Goal: Transaction & Acquisition: Purchase product/service

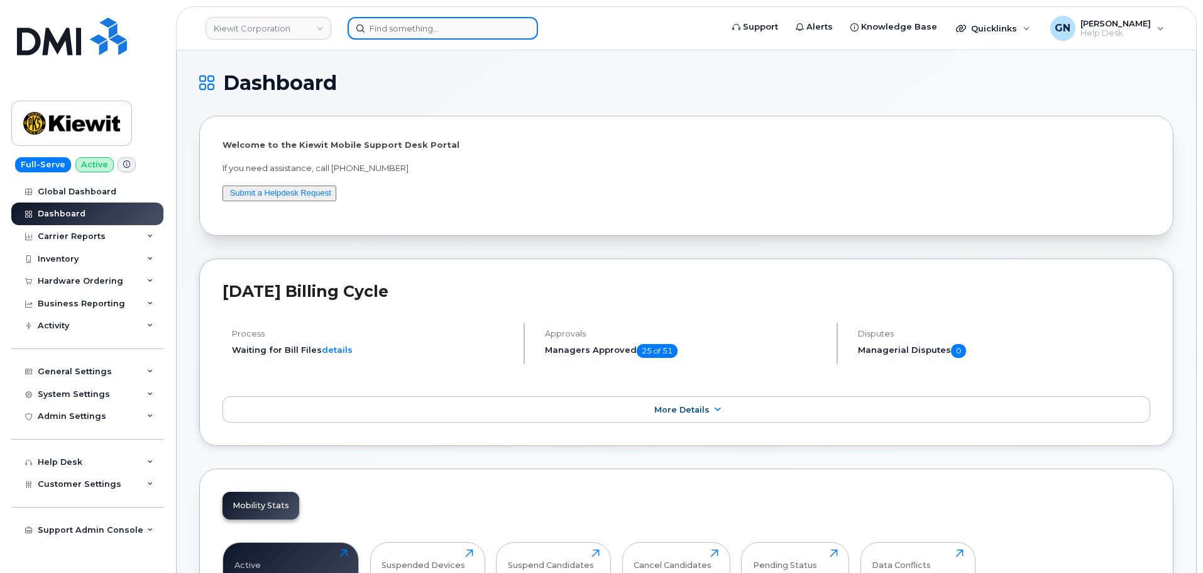
click at [421, 29] on input at bounding box center [443, 28] width 190 height 23
paste input "9372060768"
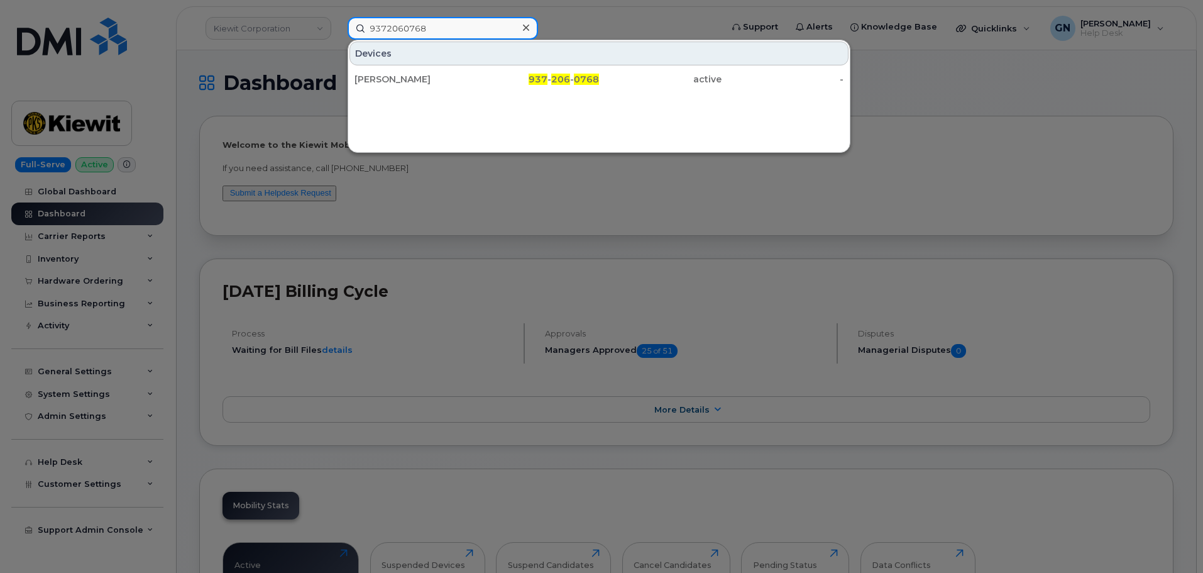
type input "9372060768"
click at [539, 74] on span "937" at bounding box center [538, 79] width 19 height 11
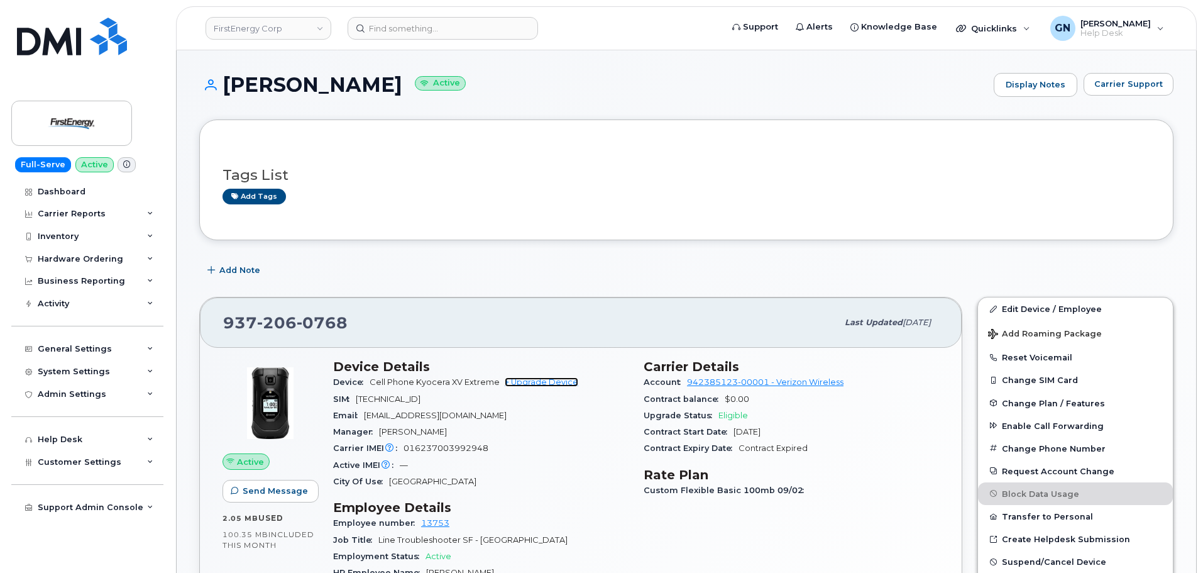
click at [536, 382] on link "+ Upgrade Device" at bounding box center [542, 381] width 74 height 9
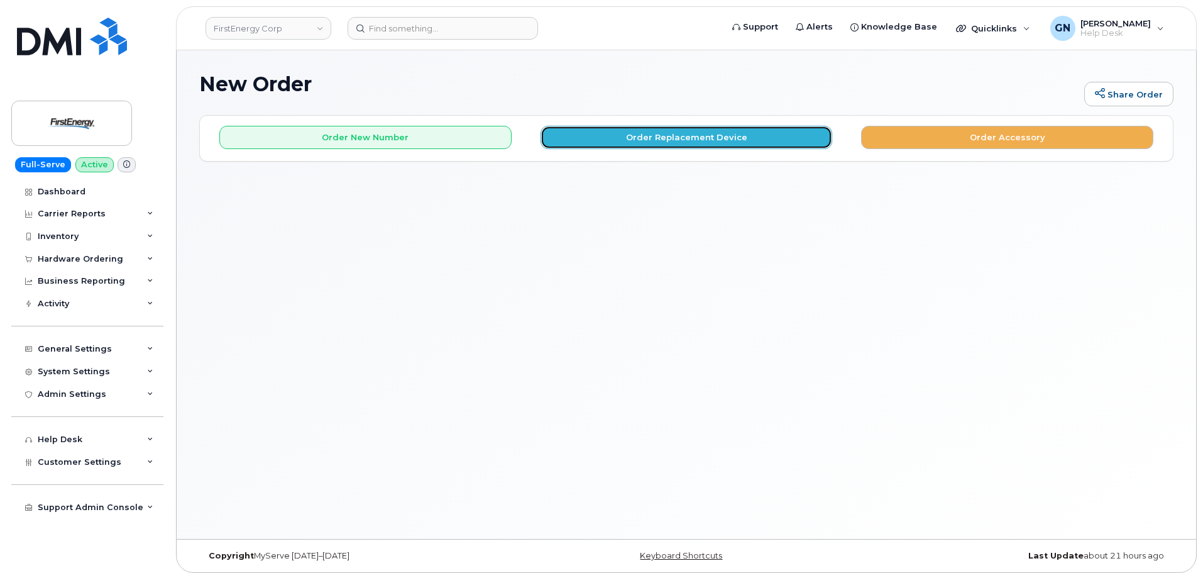
click at [694, 138] on button "Order Replacement Device" at bounding box center [687, 137] width 292 height 23
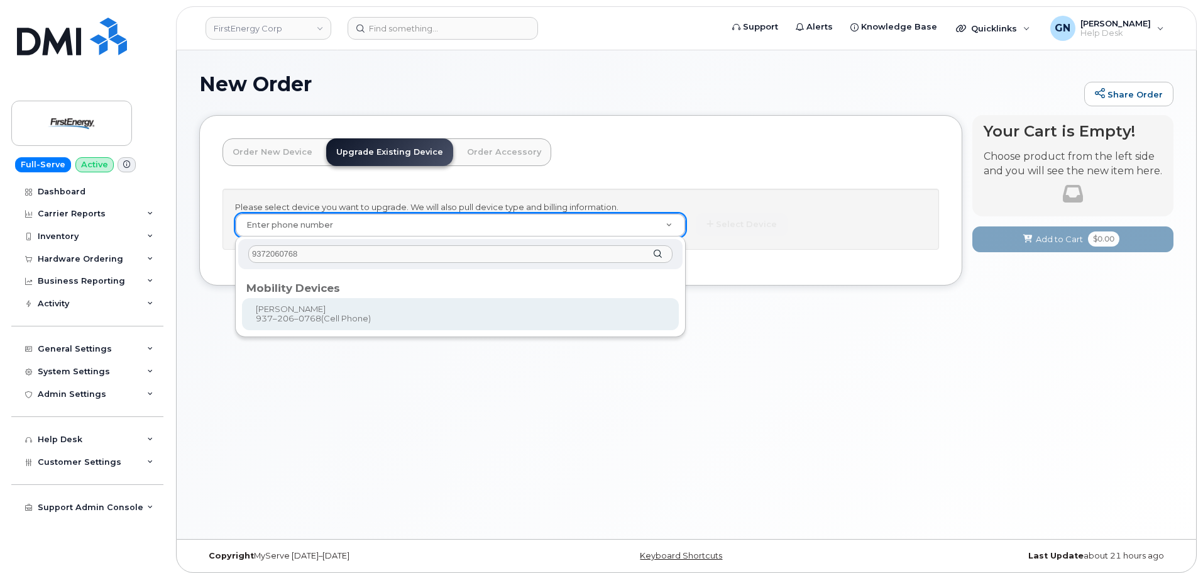
type input "9372060768"
type input "832964"
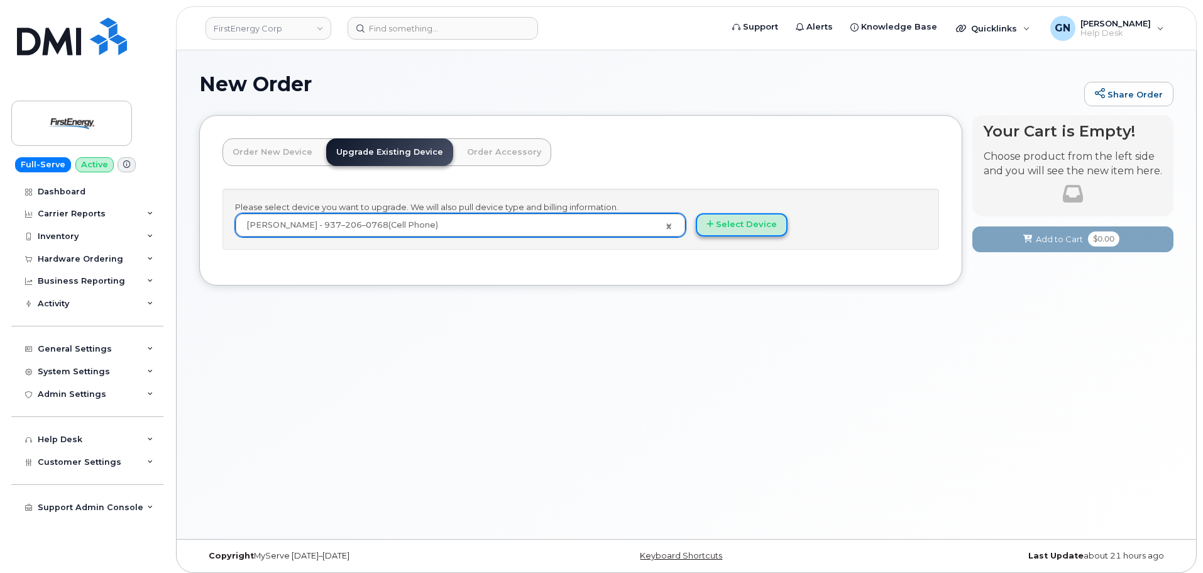
click at [762, 224] on button "Select Device" at bounding box center [742, 224] width 92 height 23
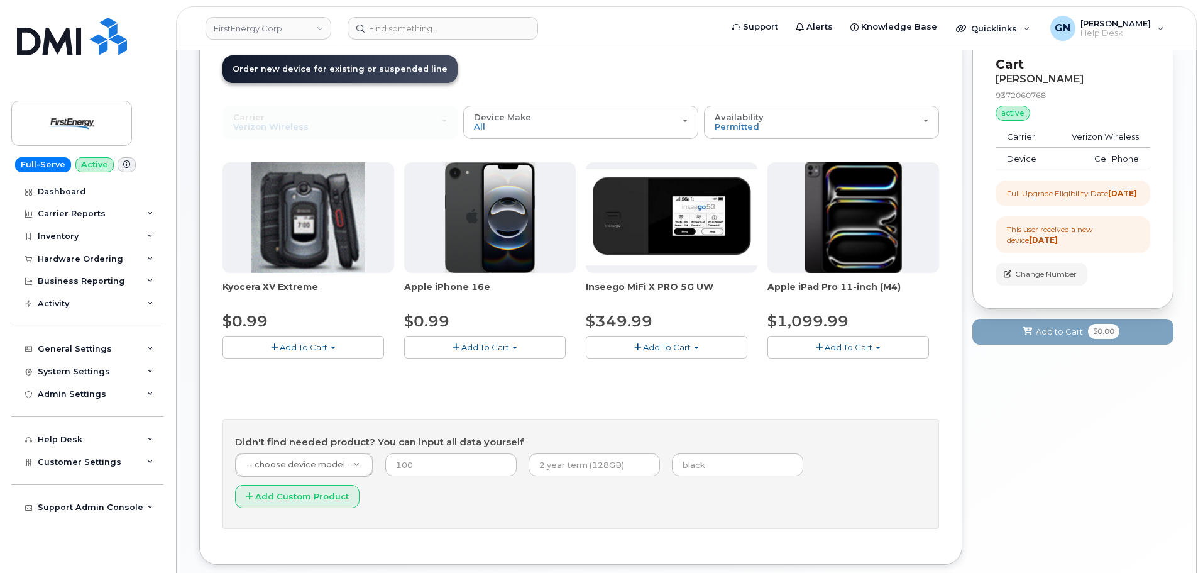
scroll to position [62, 0]
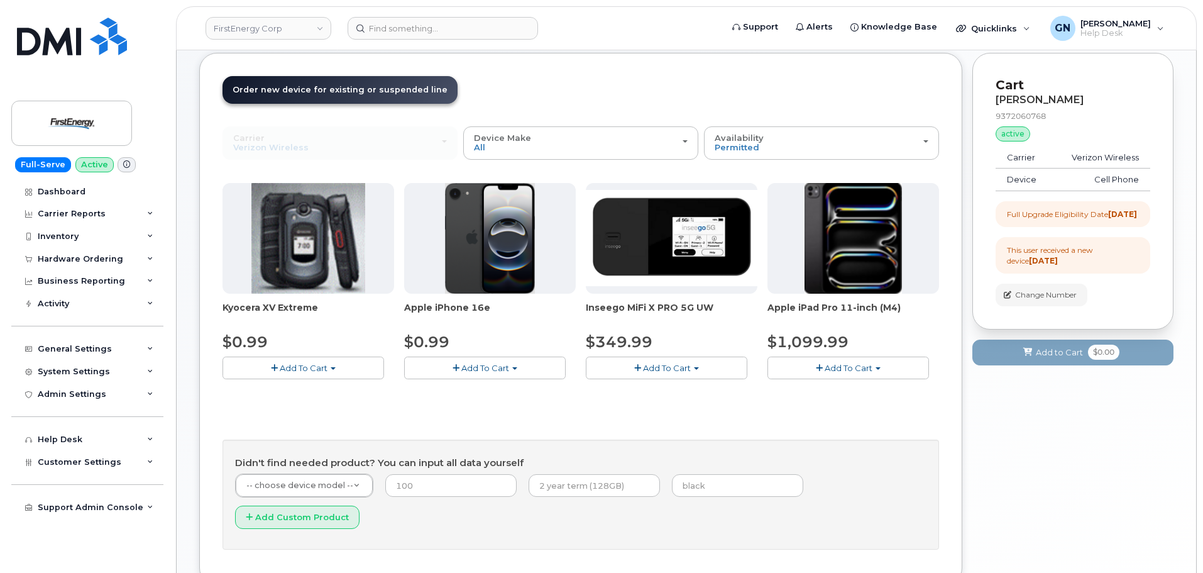
click at [316, 366] on span "Add To Cart" at bounding box center [304, 368] width 48 height 10
click at [313, 390] on link "$0.99 - 2 Year Upgrade" at bounding box center [286, 391] width 121 height 16
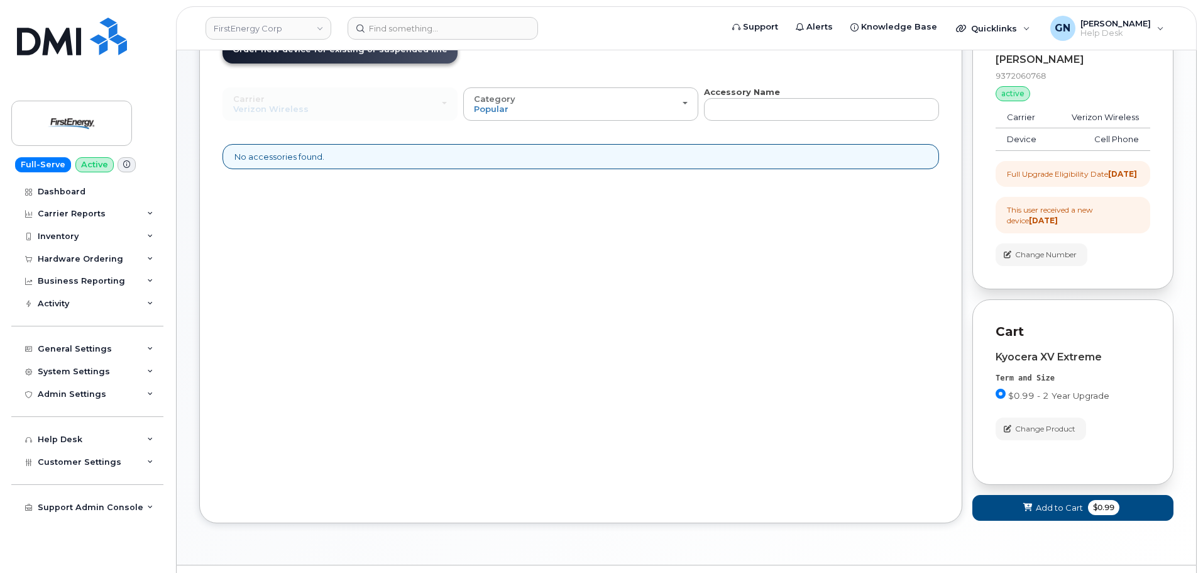
scroll to position [145, 0]
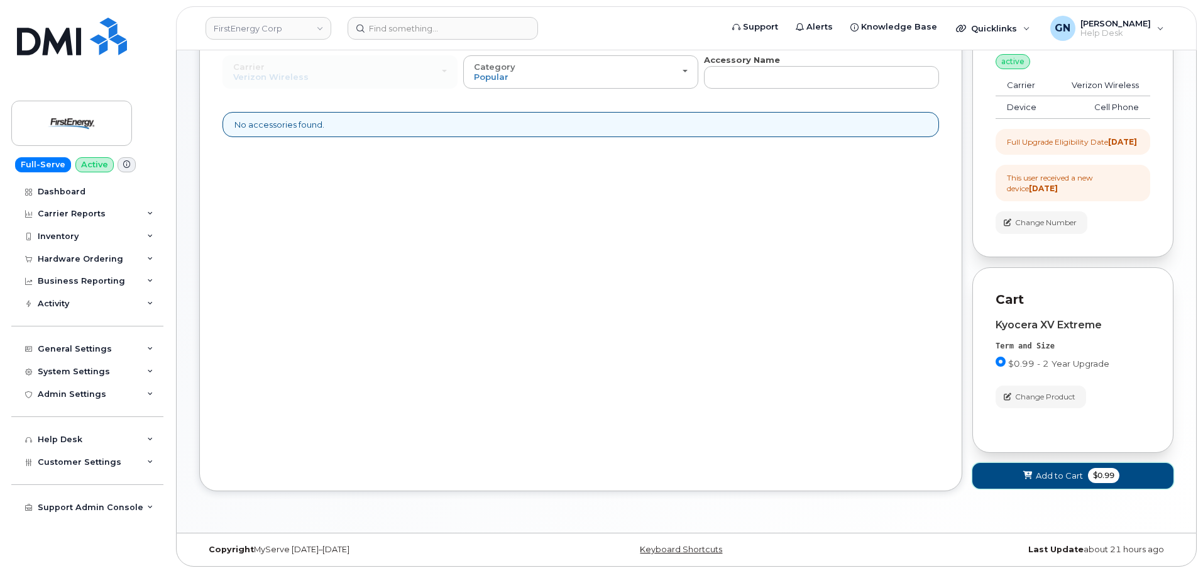
click at [1015, 470] on button "Add to Cart $0.99" at bounding box center [1072, 476] width 201 height 26
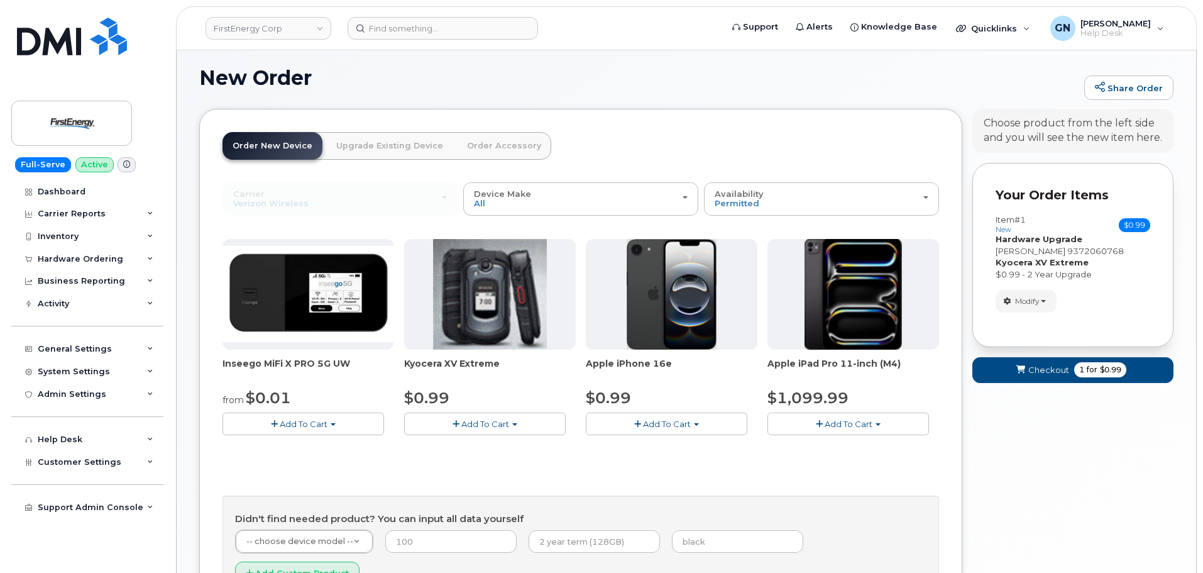
scroll to position [125, 0]
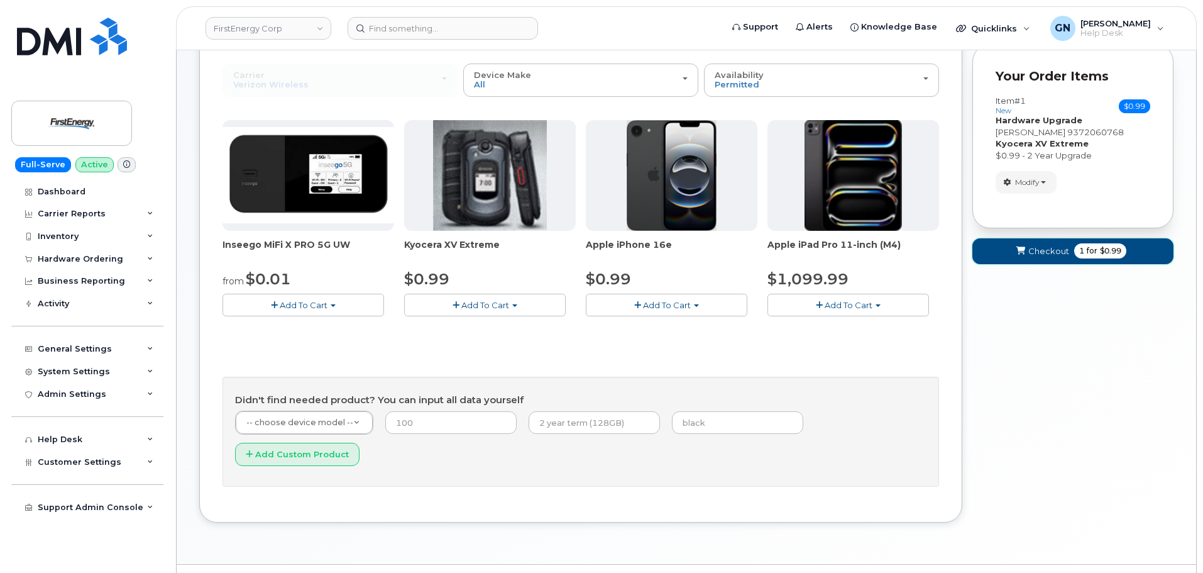
click at [1024, 264] on button "Checkout 1 for $0.99" at bounding box center [1072, 251] width 201 height 26
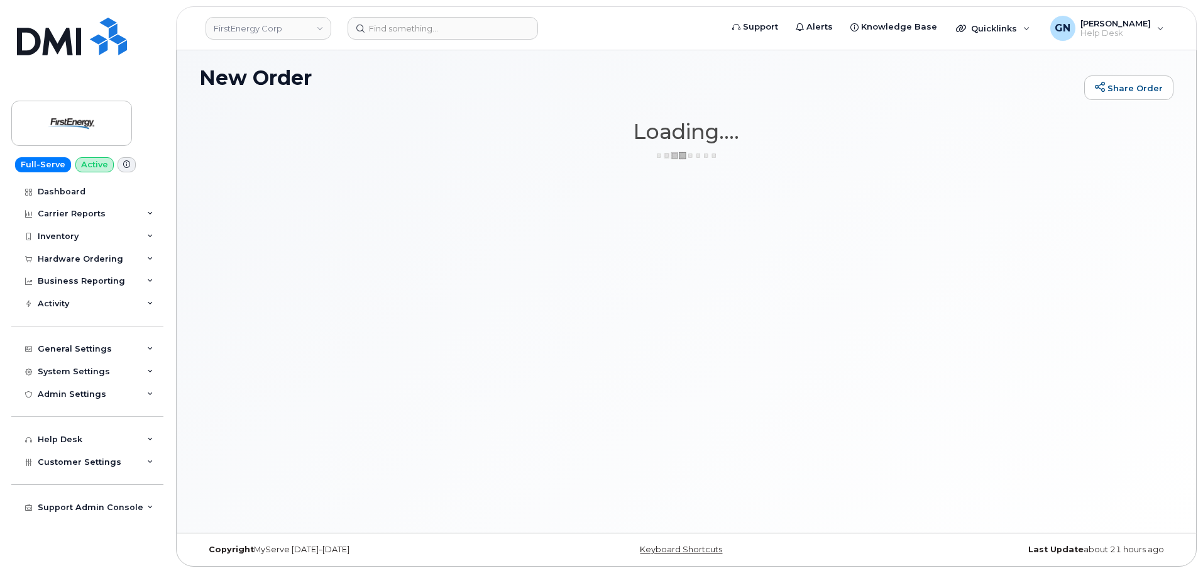
scroll to position [6, 0]
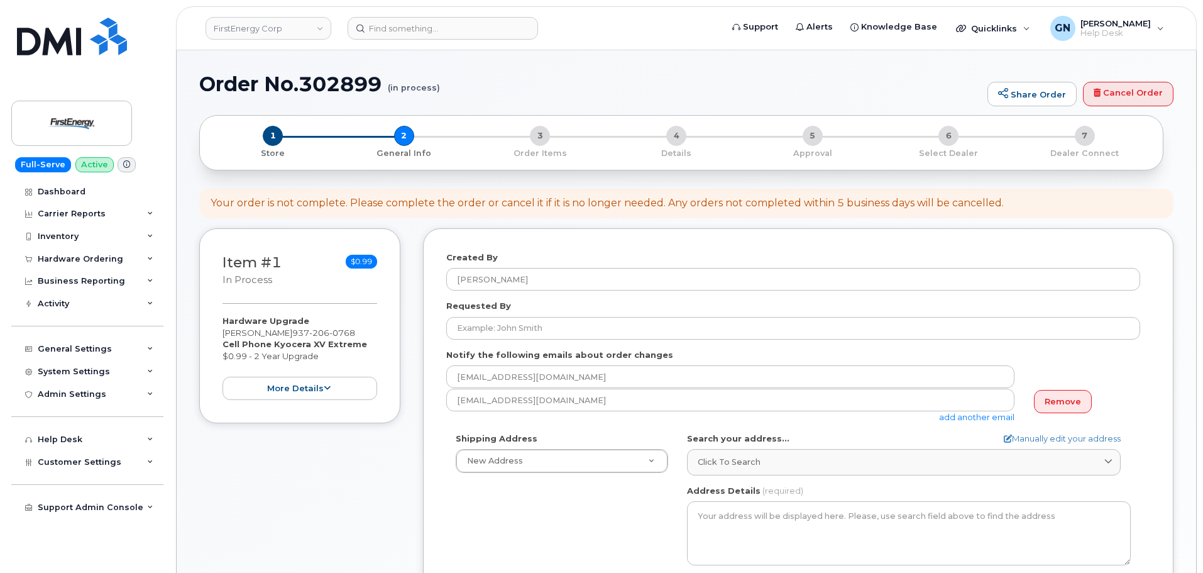
select select
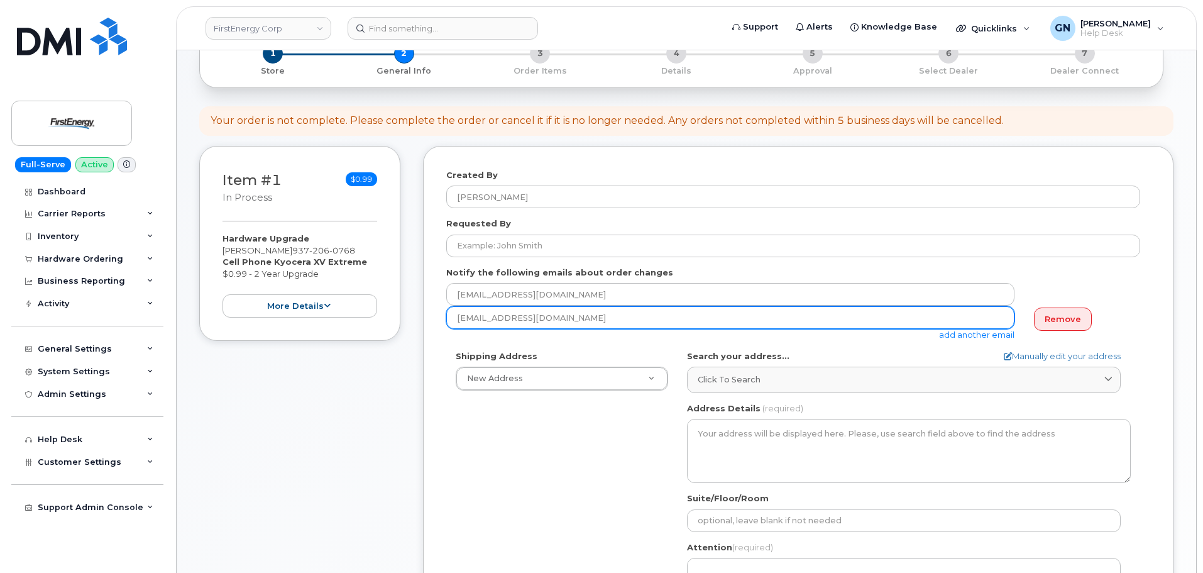
scroll to position [126, 0]
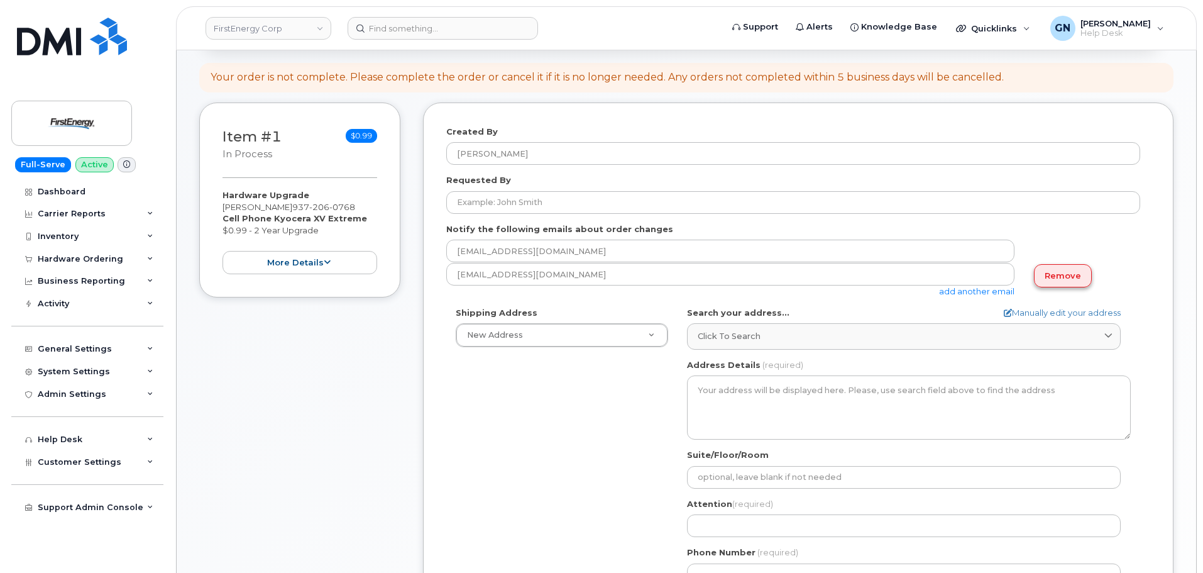
click at [1062, 281] on link "Remove" at bounding box center [1063, 275] width 58 height 23
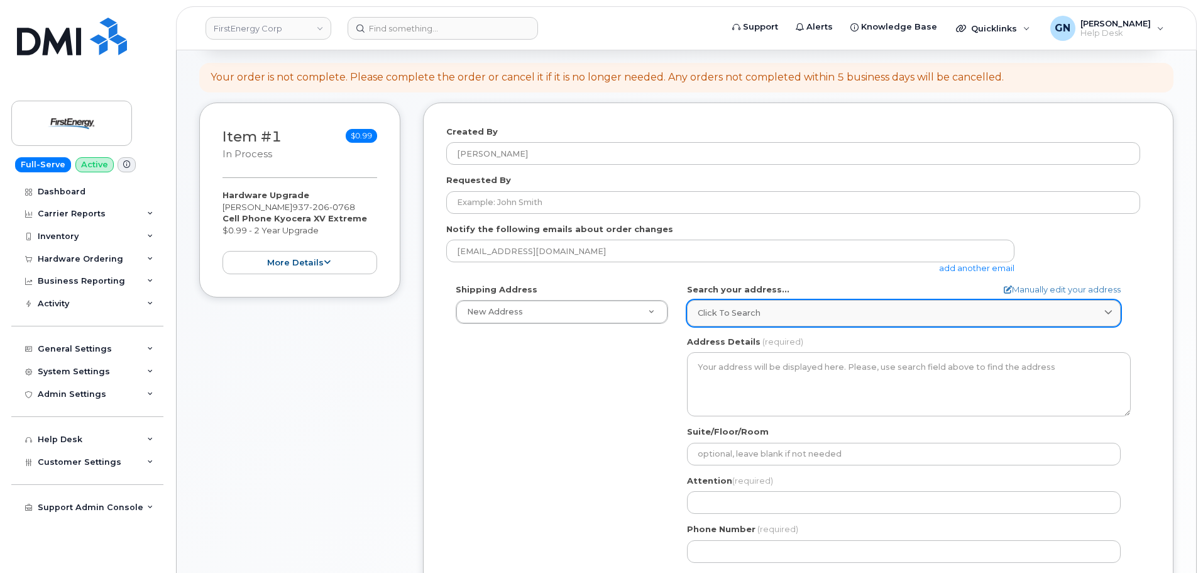
click at [749, 316] on span "Click to search" at bounding box center [729, 313] width 63 height 12
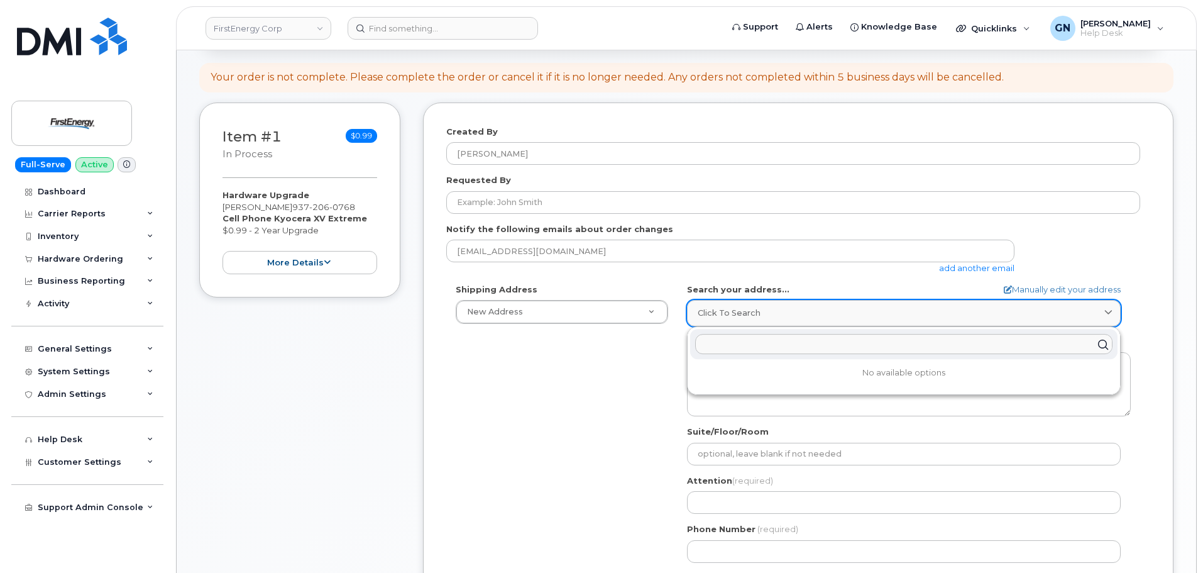
paste input "420 SA York St Springfield Oh 45505"
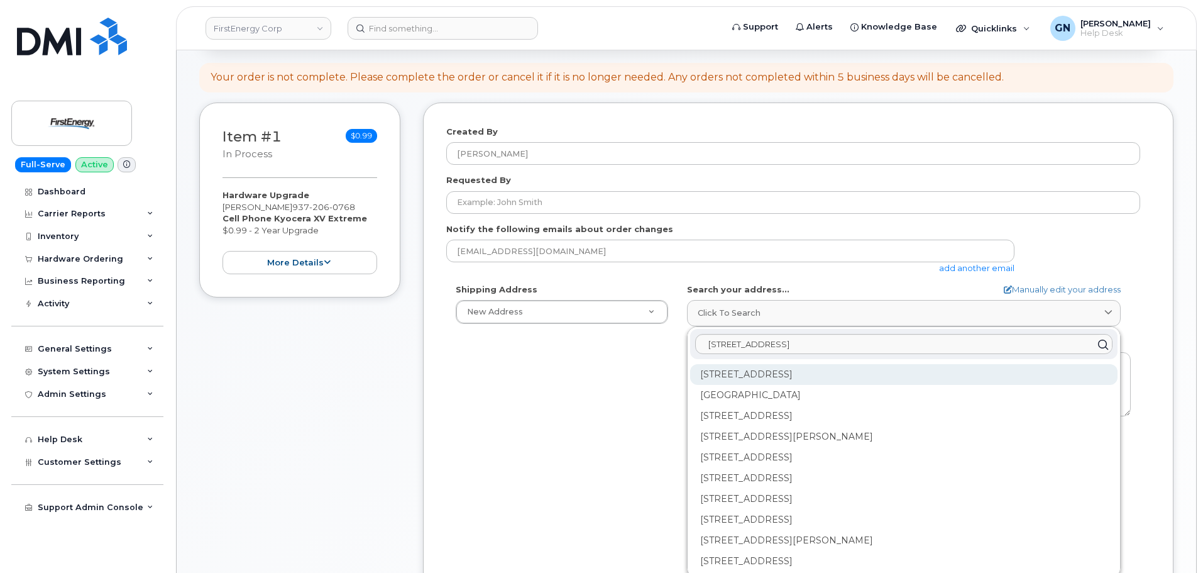
click at [739, 373] on div "420 York St Springfield OH 45505" at bounding box center [903, 374] width 427 height 21
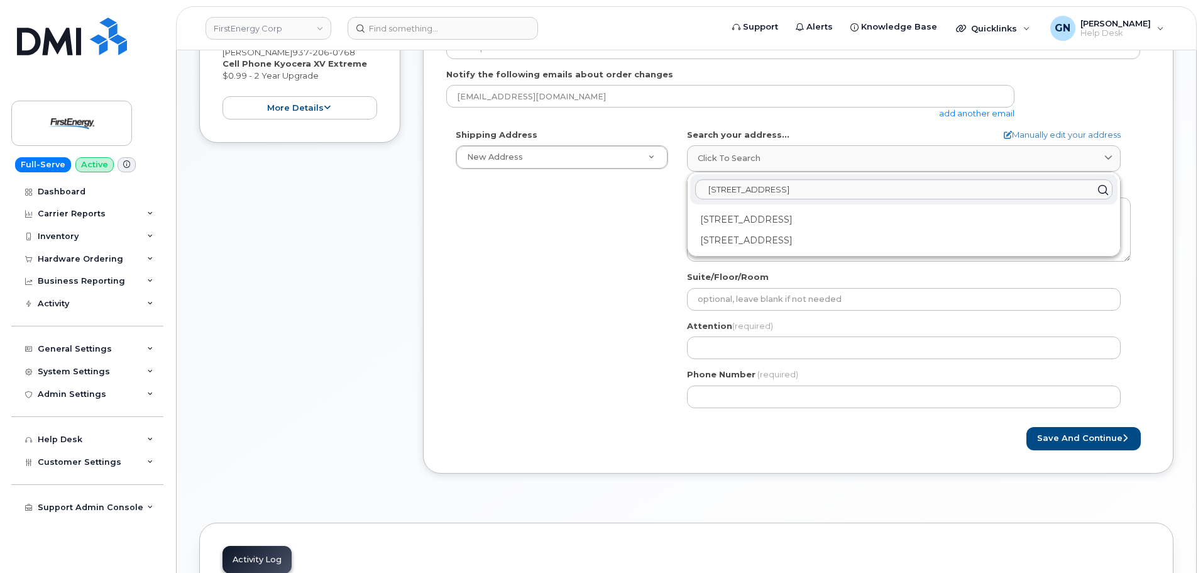
scroll to position [251, 0]
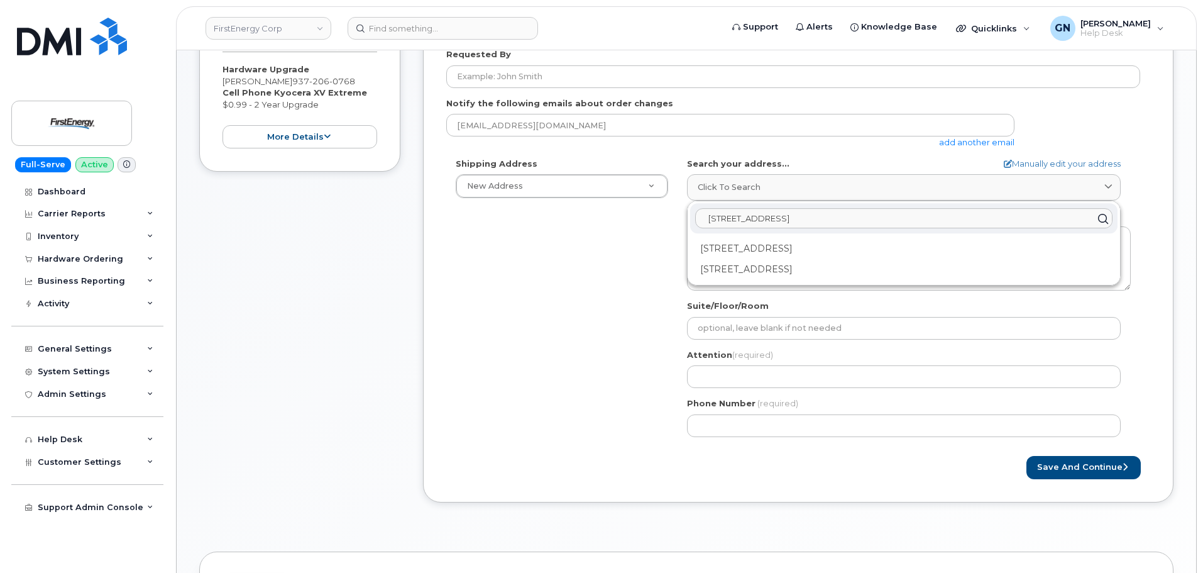
click at [737, 219] on input "420 SA York St Springfield Oh 45505" at bounding box center [903, 219] width 417 height 20
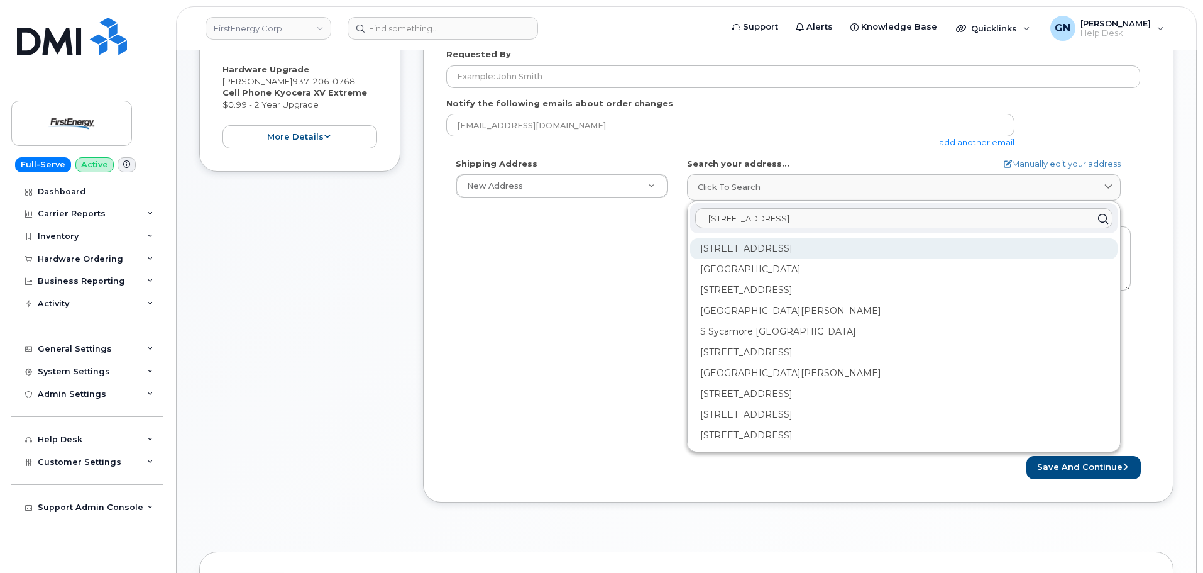
type input "420 S York St Springfield Oh 45505"
click at [850, 248] on div "420 York St Springfield OH 45505" at bounding box center [903, 248] width 427 height 21
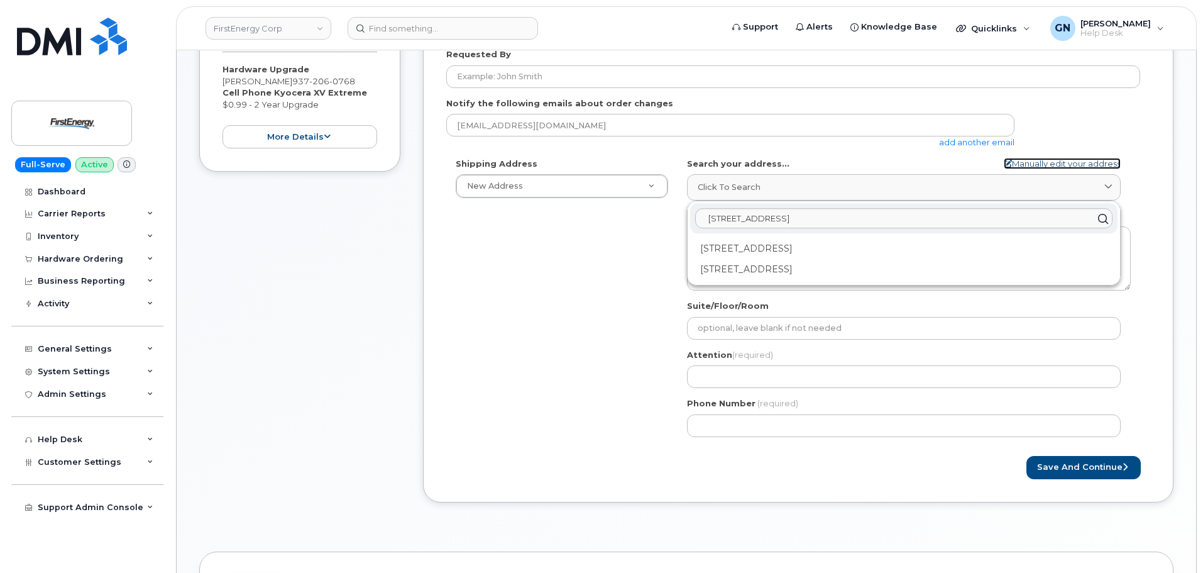
click at [1028, 165] on link "Manually edit your address" at bounding box center [1062, 164] width 117 height 12
select select
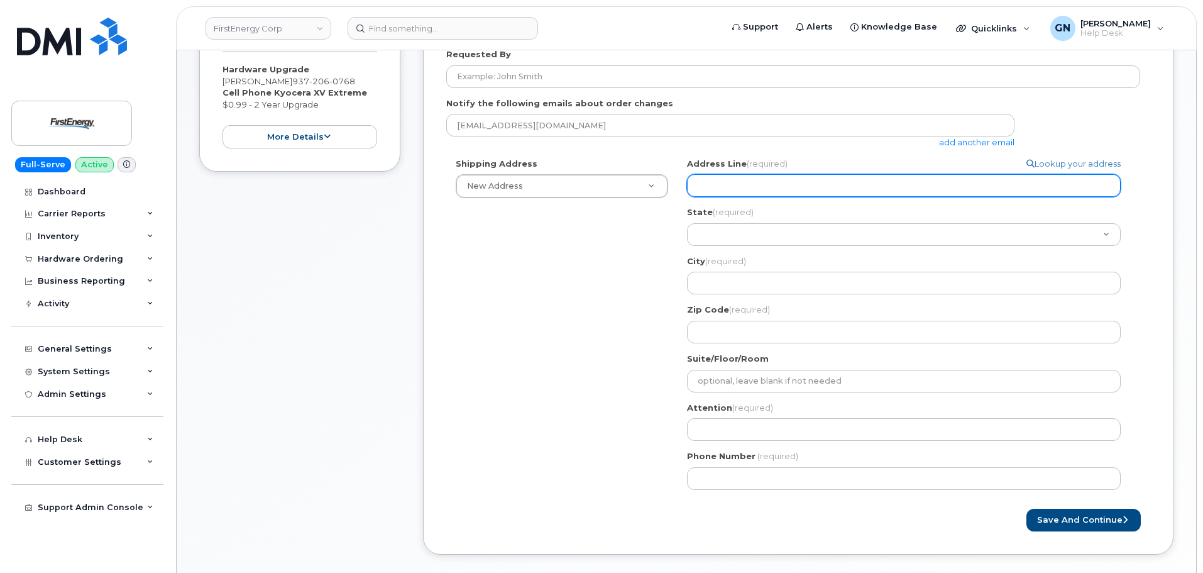
click at [783, 185] on input "Address Line (required)" at bounding box center [904, 185] width 434 height 23
paste input "420 SA York St"
type input "420 SA York St"
select select
type input "420 SA York St"
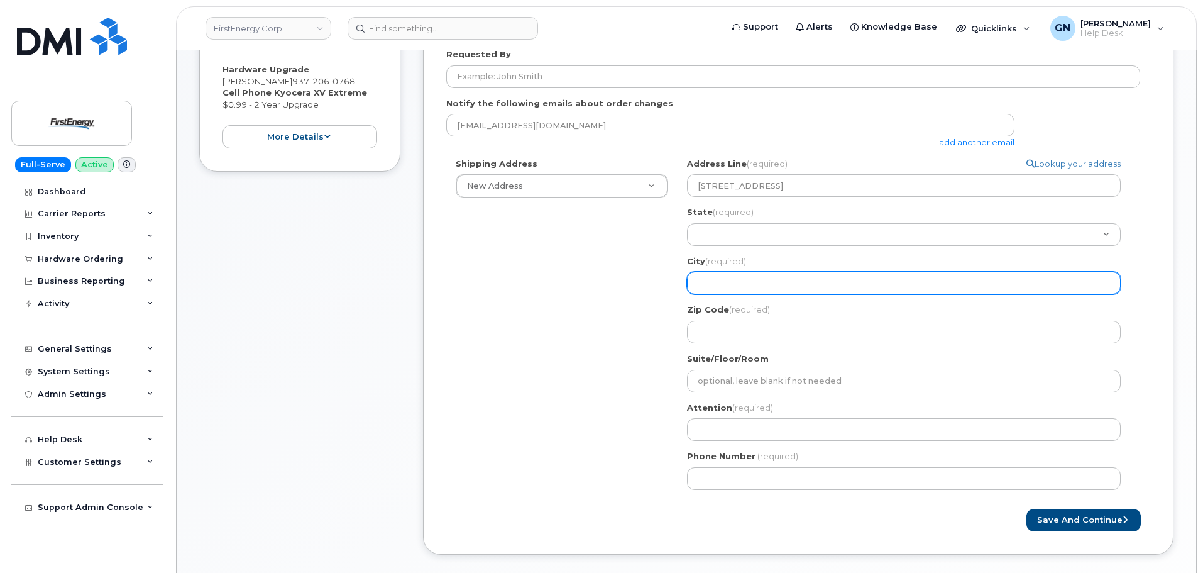
click at [726, 288] on input "City (required)" at bounding box center [904, 283] width 434 height 23
paste input "Springfield"
select select
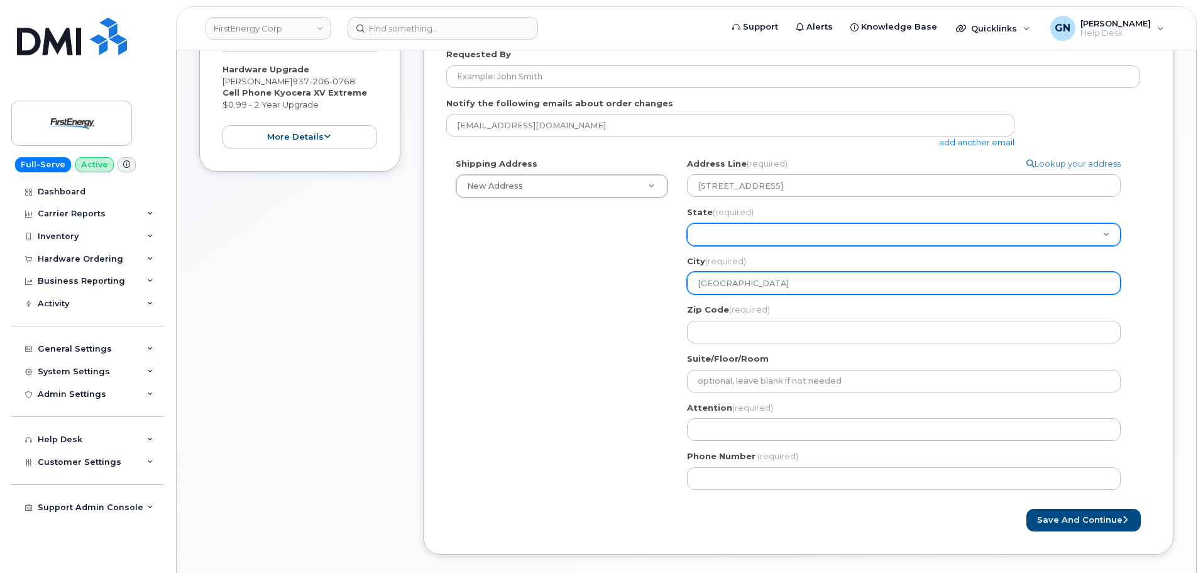
type input "Springfield"
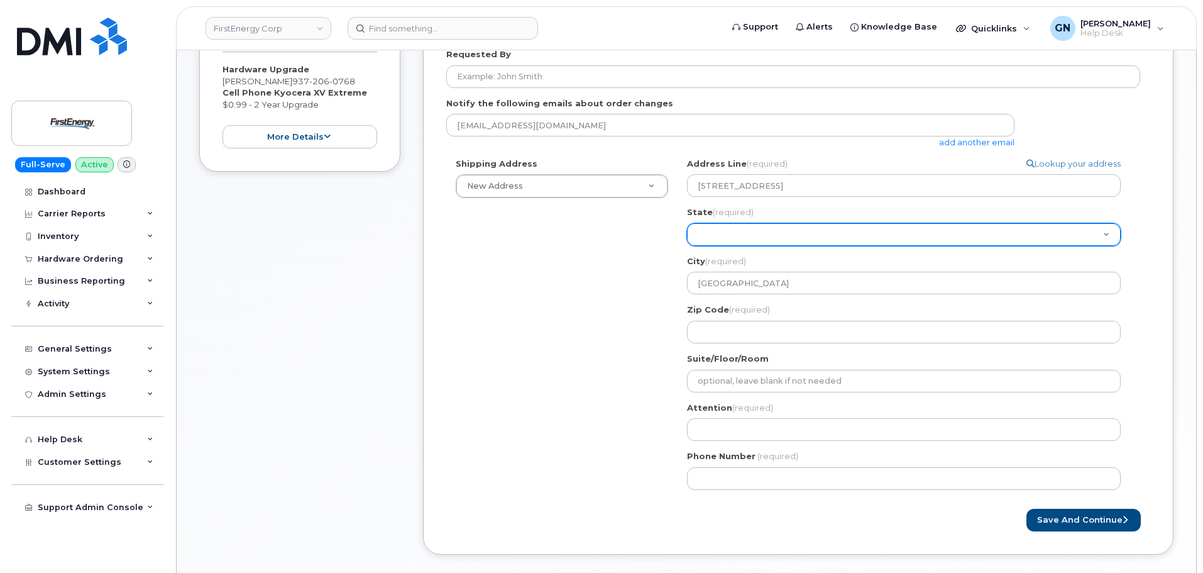
click at [723, 234] on select "Alabama Alaska American Samoa Arizona Arkansas California Colorado Connecticut …" at bounding box center [904, 234] width 434 height 23
select select "OH"
click at [687, 223] on select "Alabama Alaska American Samoa Arizona Arkansas California Colorado Connecticut …" at bounding box center [904, 234] width 434 height 23
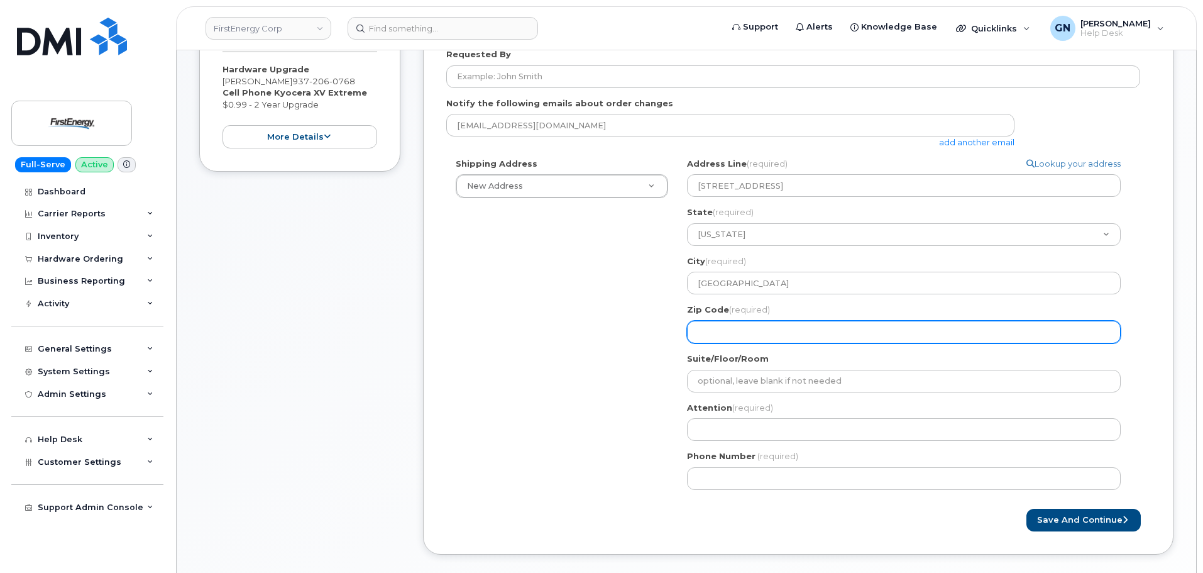
click at [733, 329] on input "Zip Code (required)" at bounding box center [904, 332] width 434 height 23
paste input "45505"
select select
type input "45505"
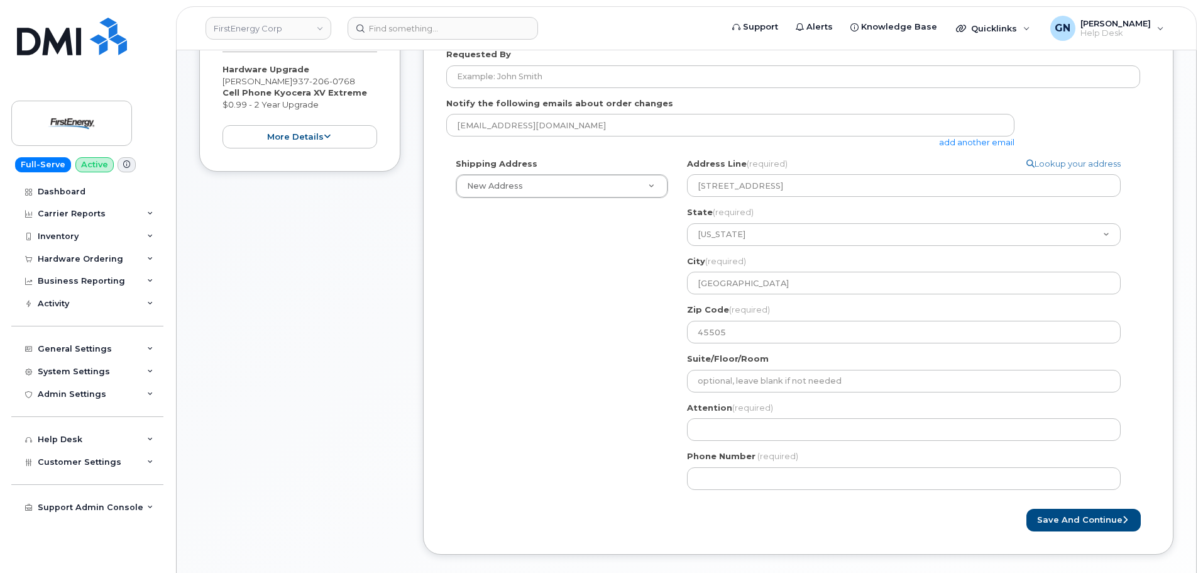
click at [603, 373] on div "Shipping Address New Address New Address 2127 Kenneth Ave 703 Lloyd Rd 700 S 7t…" at bounding box center [793, 328] width 694 height 341
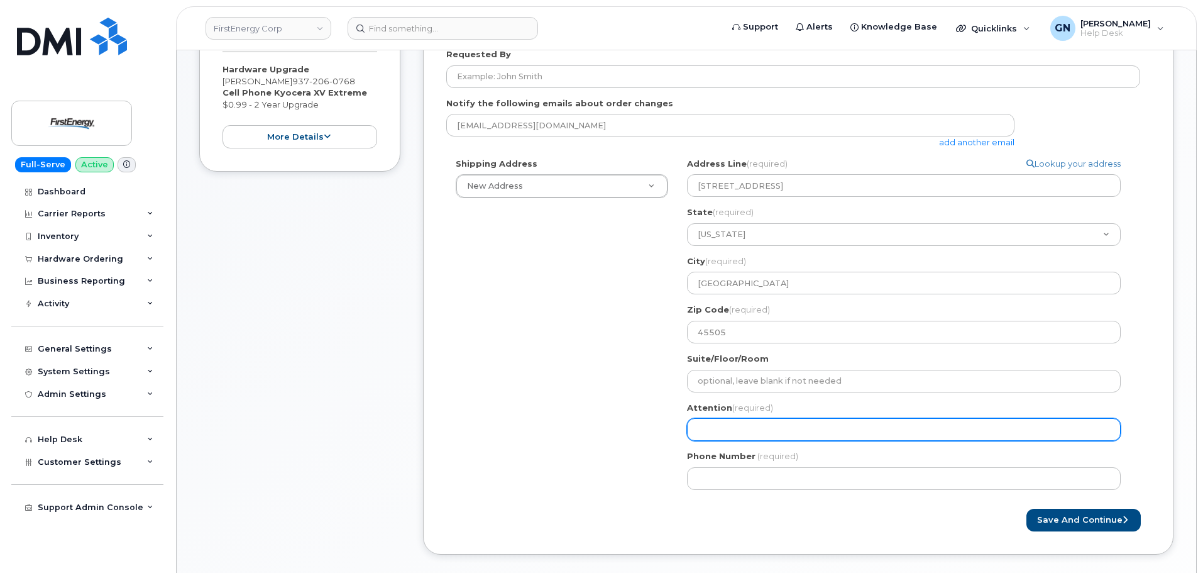
click at [703, 433] on input "Attention (required)" at bounding box center [904, 429] width 434 height 23
paste input "[PERSON_NAME]"
select select
type input "[PERSON_NAME]"
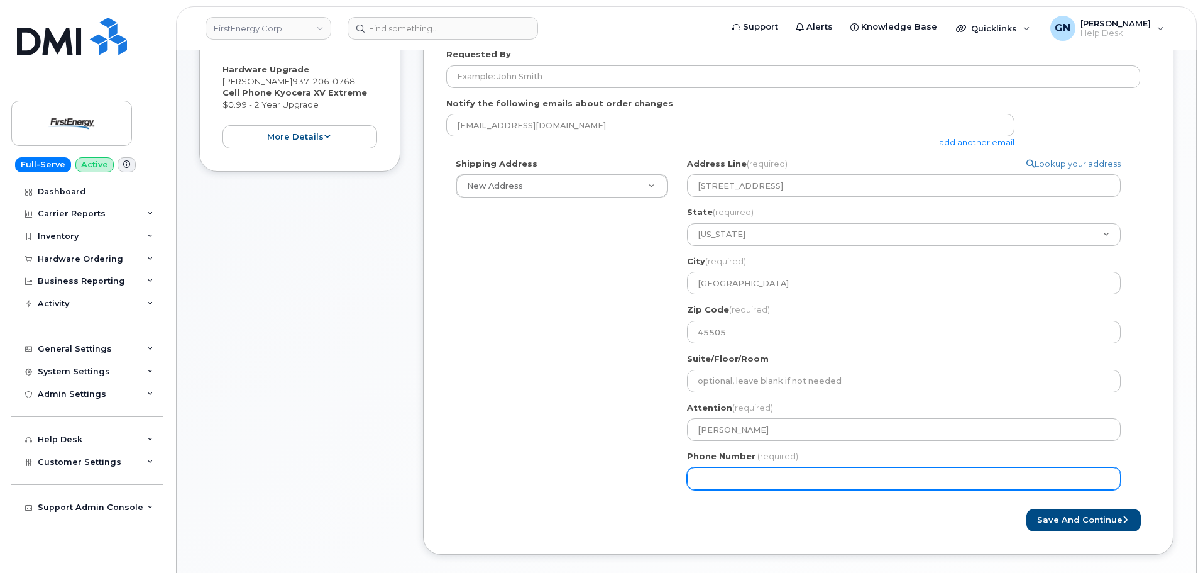
drag, startPoint x: 754, startPoint y: 477, endPoint x: 762, endPoint y: 473, distance: 8.4
click at [754, 477] on input "Phone Number" at bounding box center [904, 478] width 434 height 23
paste input "9372060768"
select select
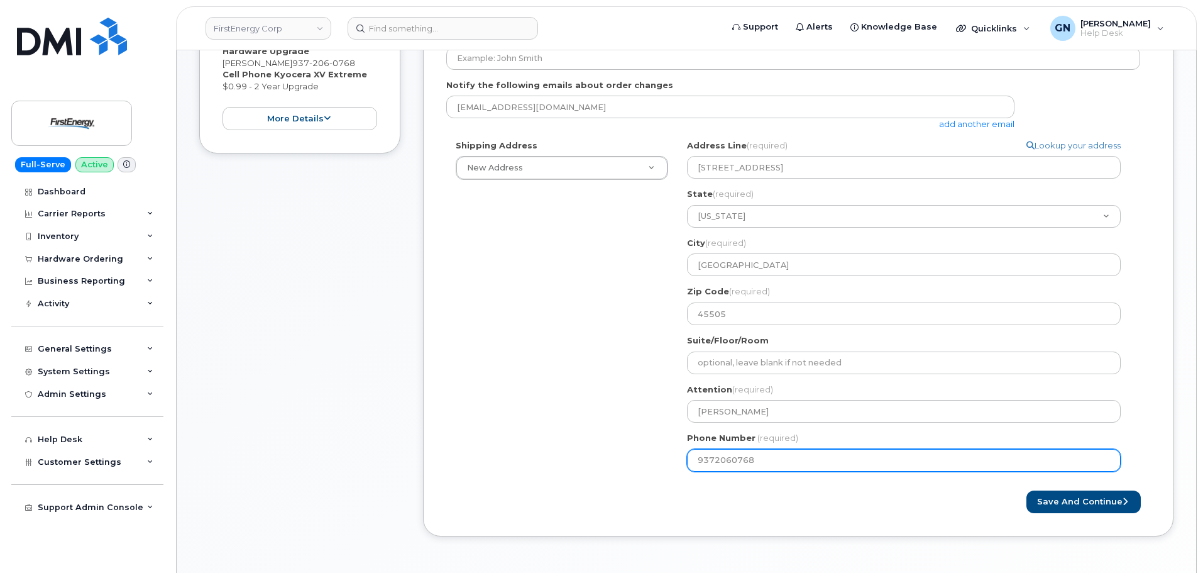
scroll to position [440, 0]
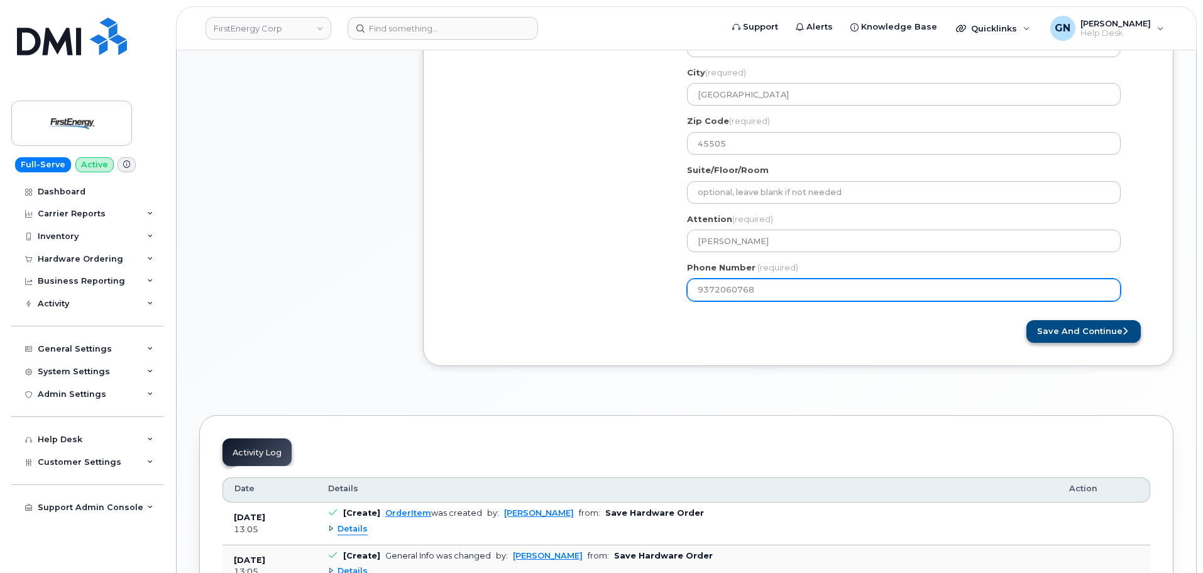
type input "9372060768"
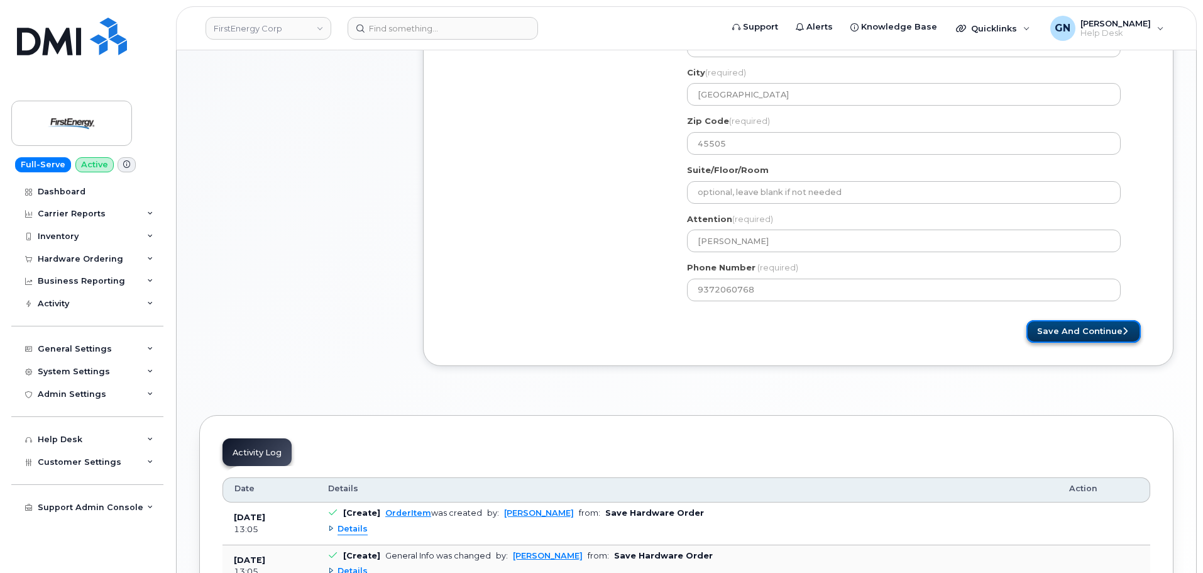
click at [1068, 332] on button "Save and Continue" at bounding box center [1083, 331] width 114 height 23
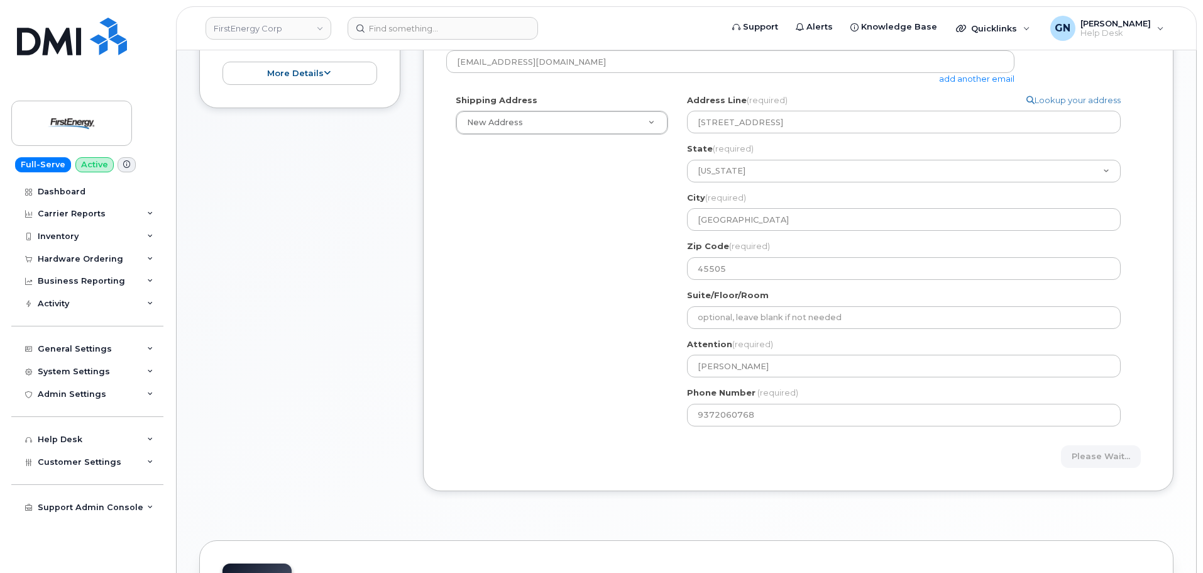
scroll to position [314, 0]
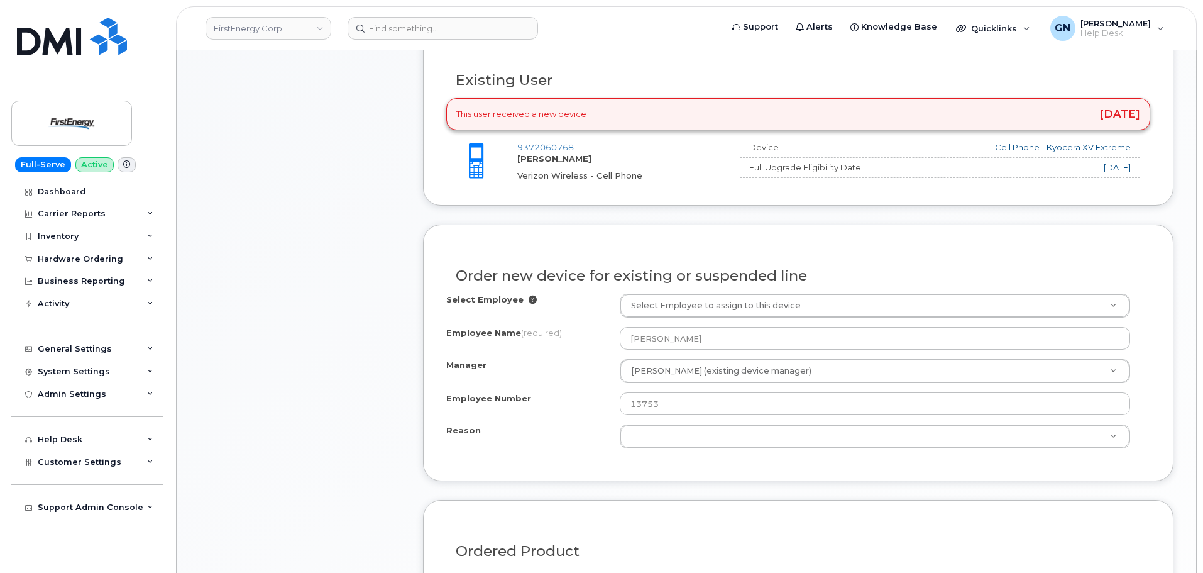
scroll to position [503, 0]
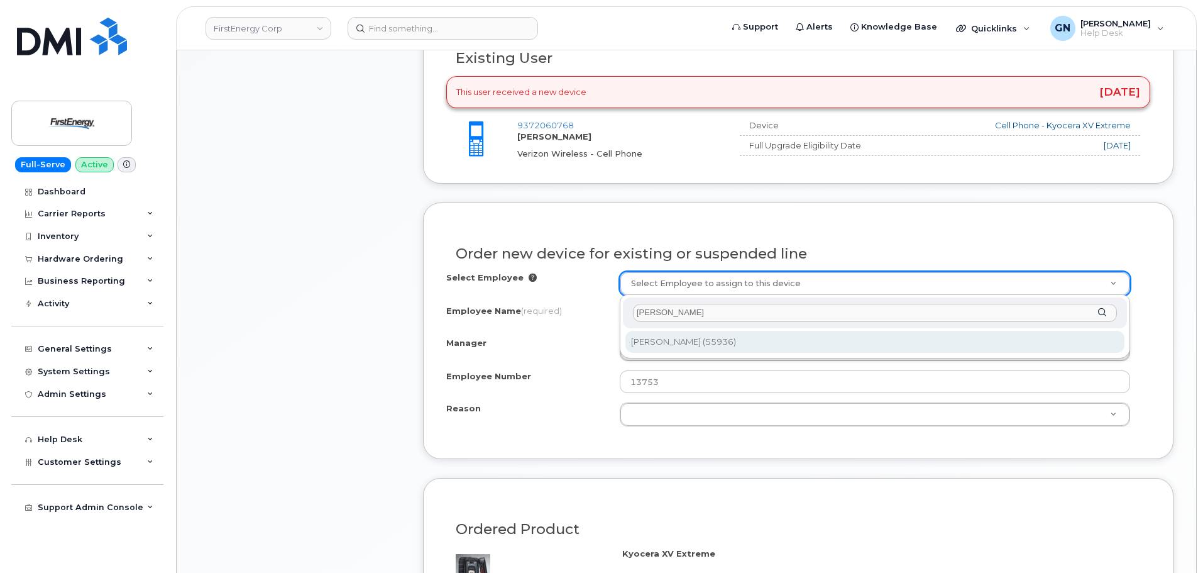
type input "[PERSON_NAME]"
type input "2082965"
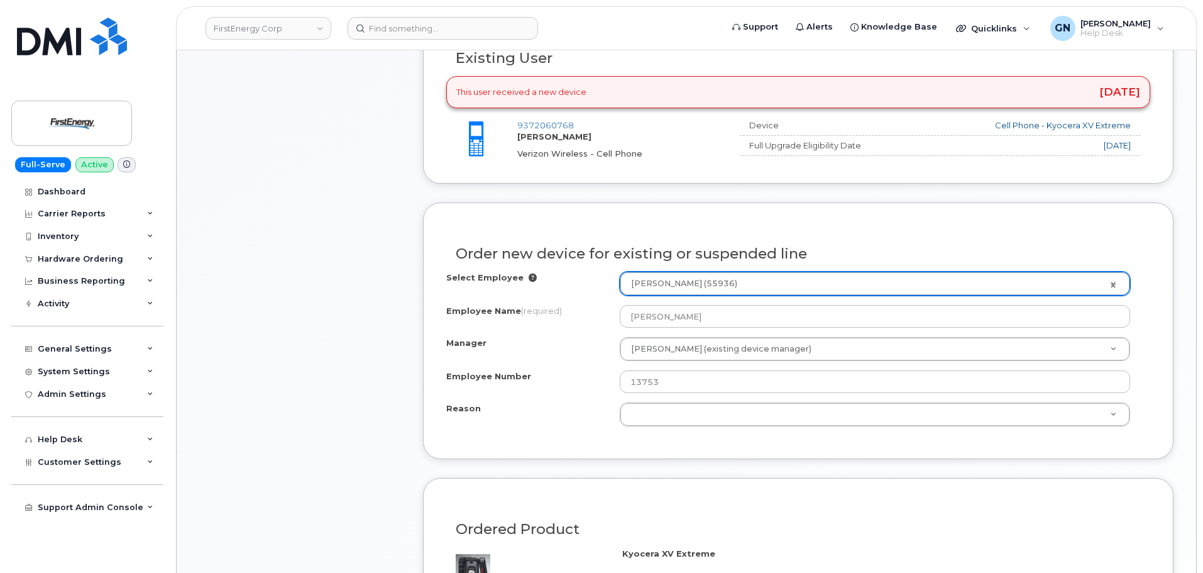
type input "[PERSON_NAME]"
select select "? number:2075642 ?"
type input "55936"
select select "2075642"
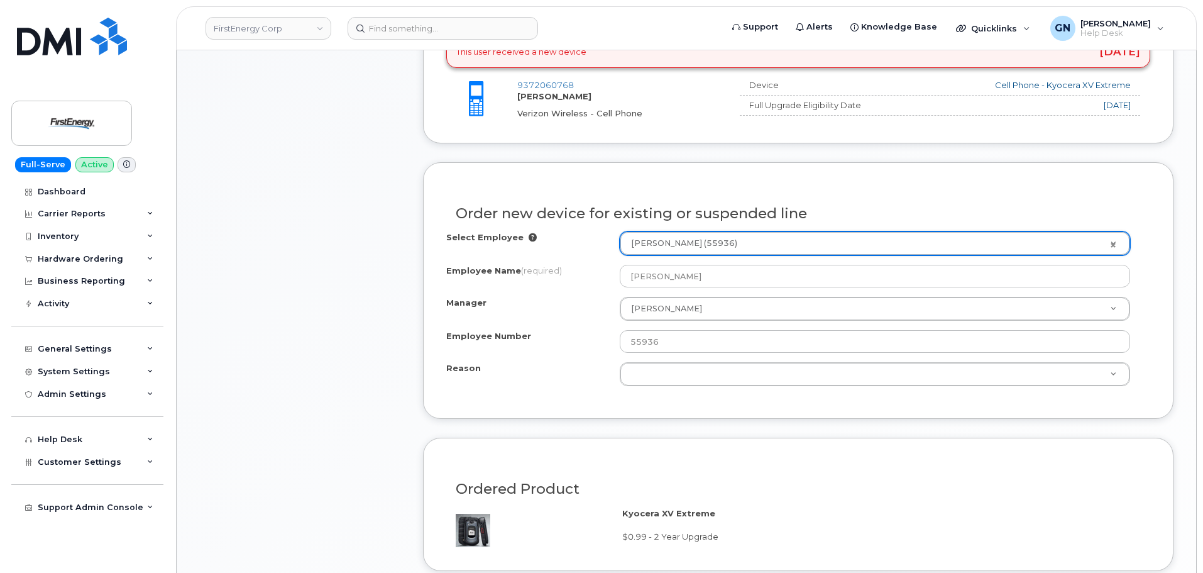
scroll to position [566, 0]
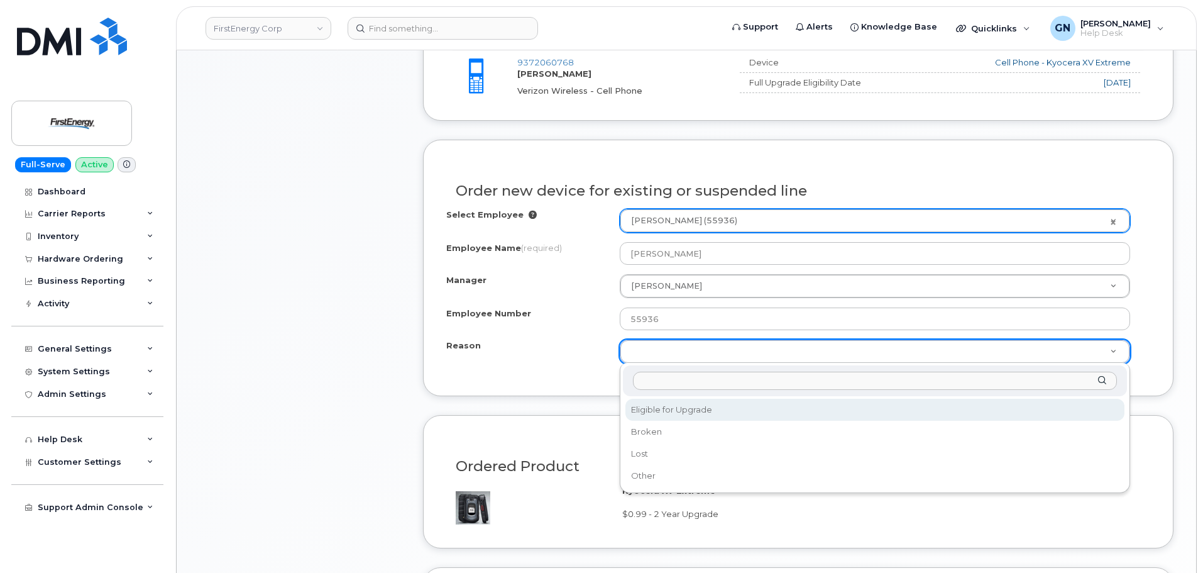
drag, startPoint x: 668, startPoint y: 413, endPoint x: 657, endPoint y: 398, distance: 18.9
select select "eligible_for_upgrade"
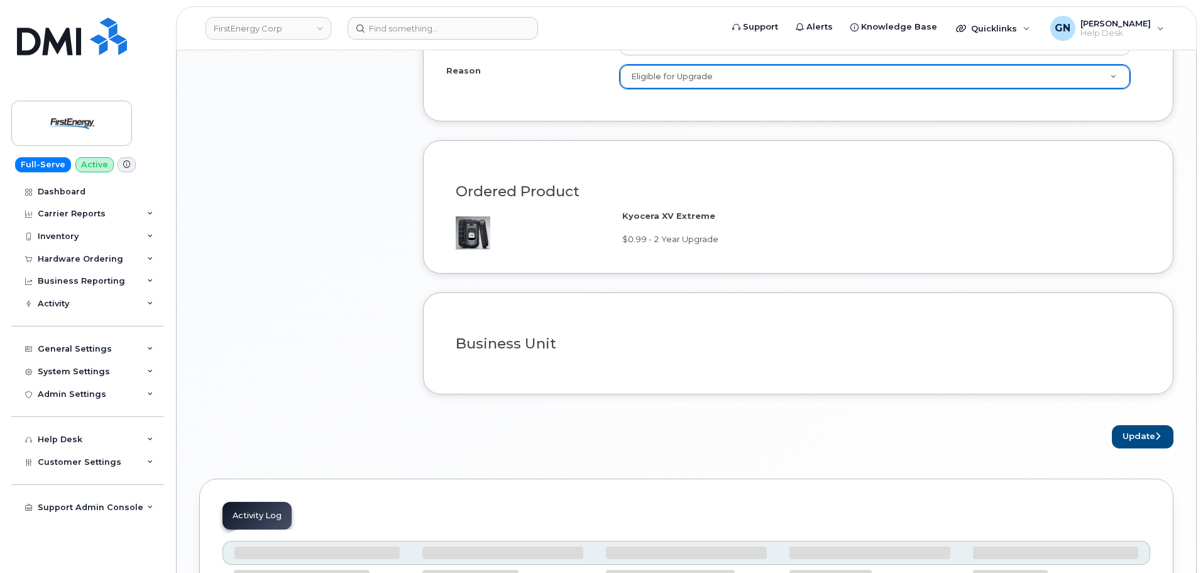
scroll to position [1006, 0]
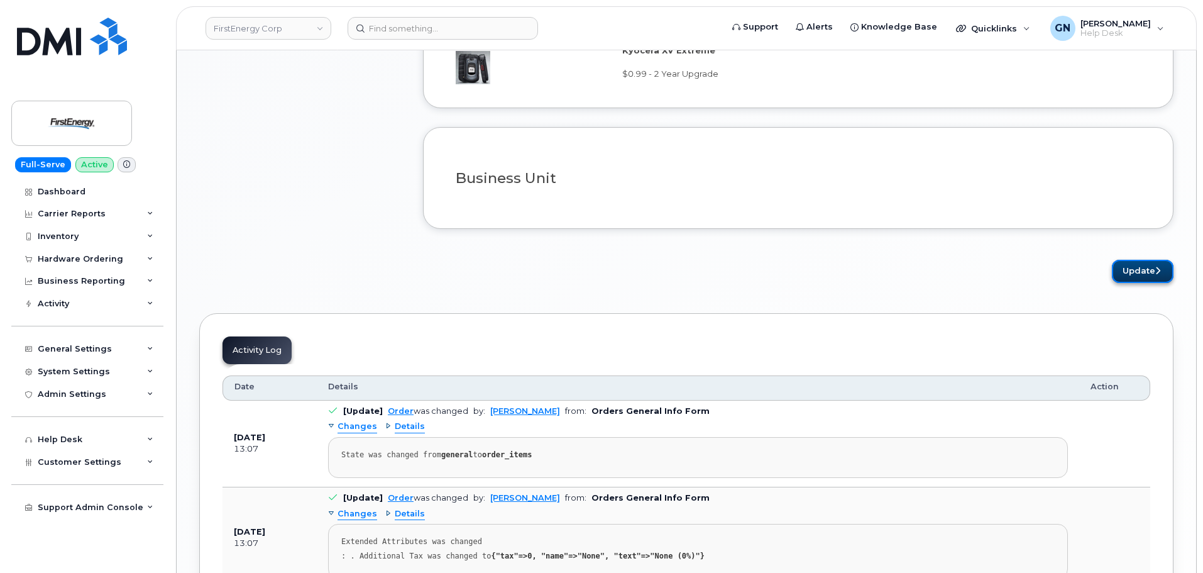
click at [1129, 271] on button "Update" at bounding box center [1143, 271] width 62 height 23
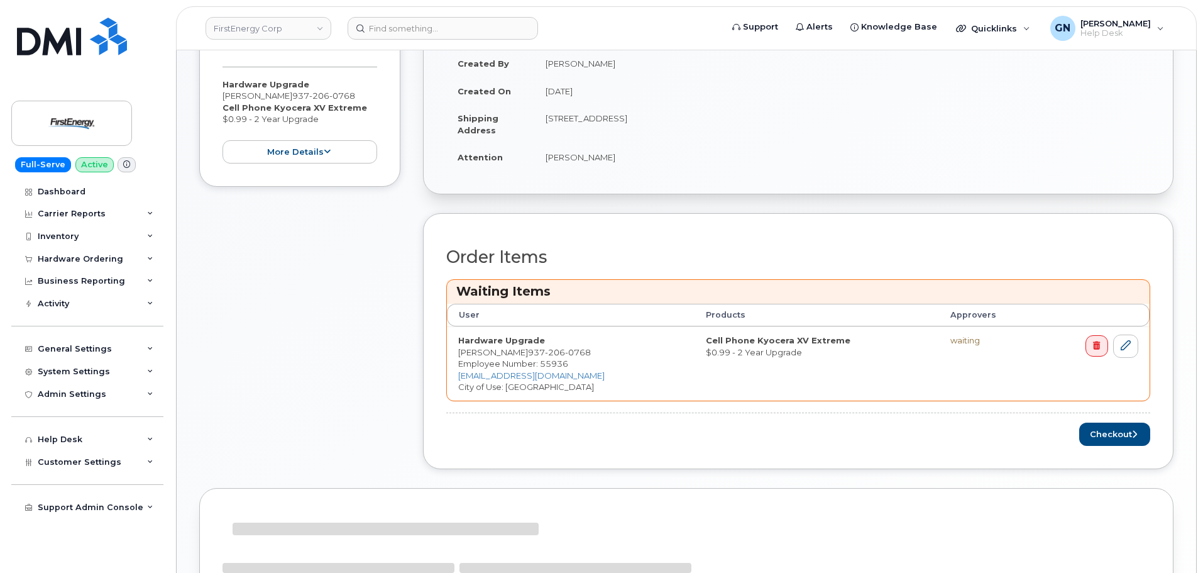
scroll to position [377, 0]
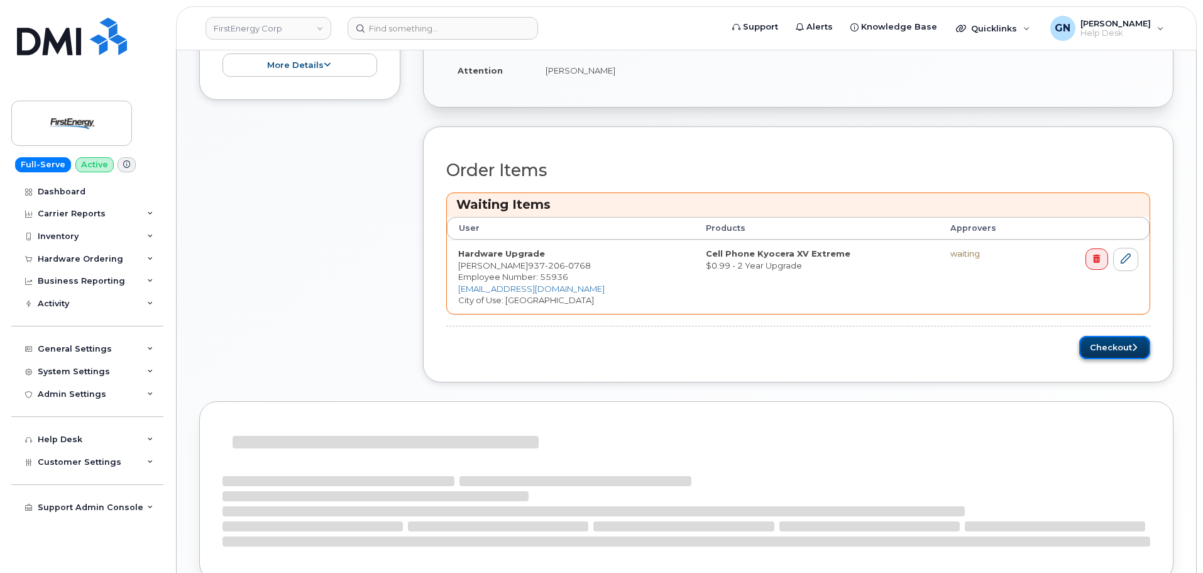
click at [1116, 344] on button "Checkout" at bounding box center [1114, 347] width 71 height 23
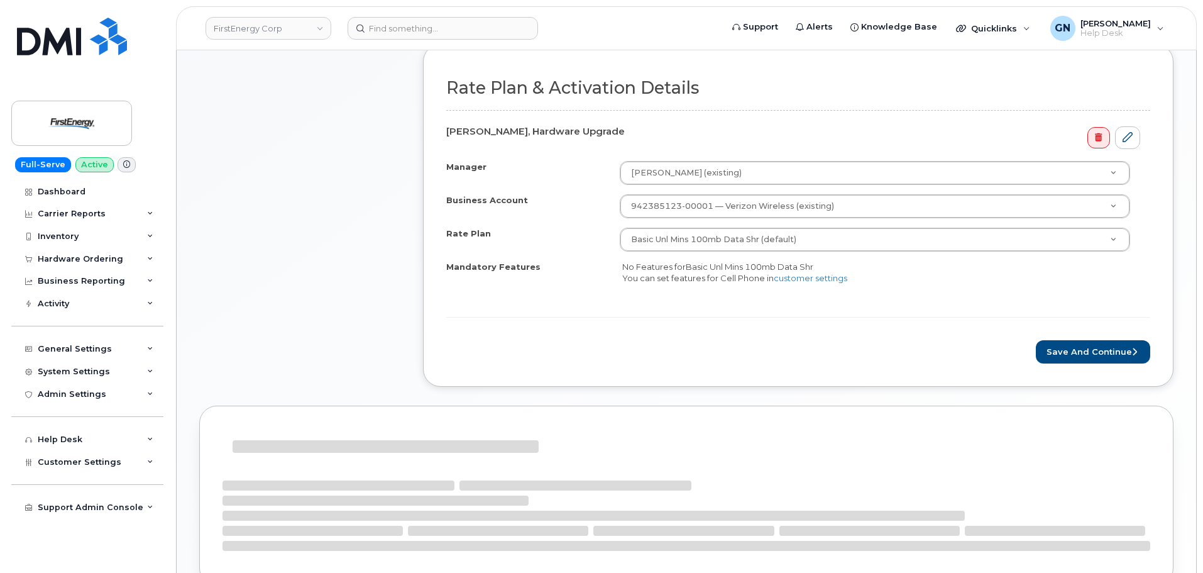
scroll to position [377, 0]
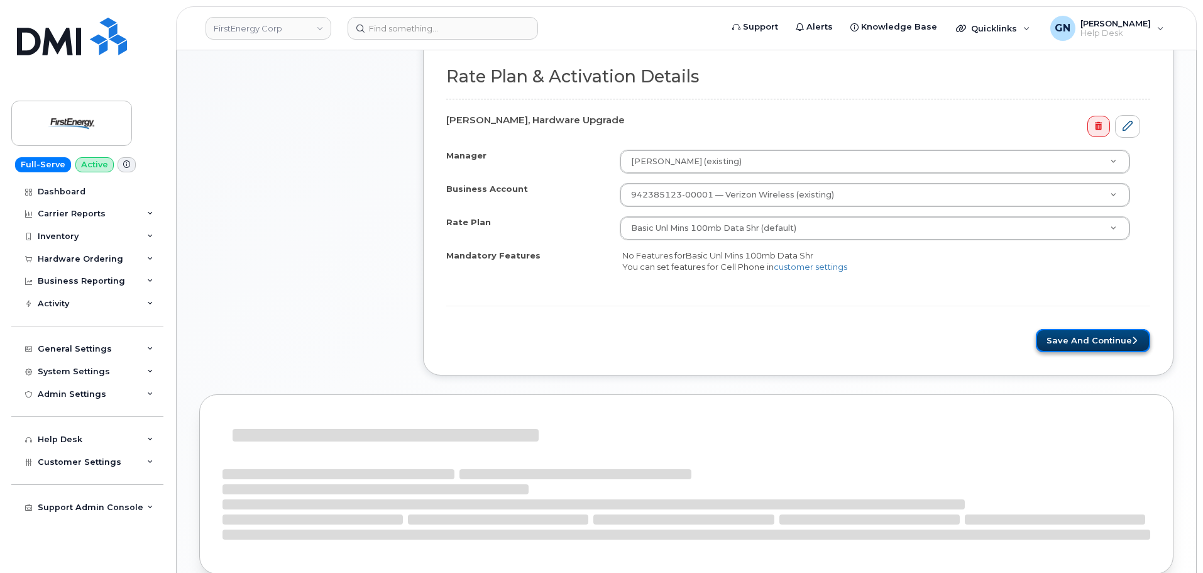
click at [1057, 343] on button "Save and Continue" at bounding box center [1093, 340] width 114 height 23
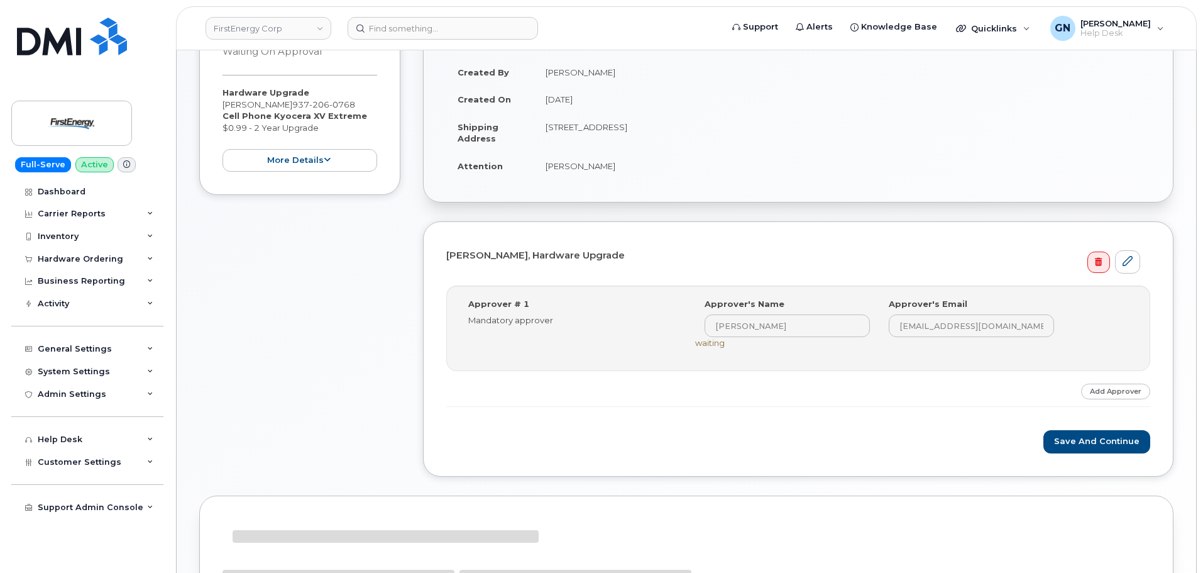
scroll to position [251, 0]
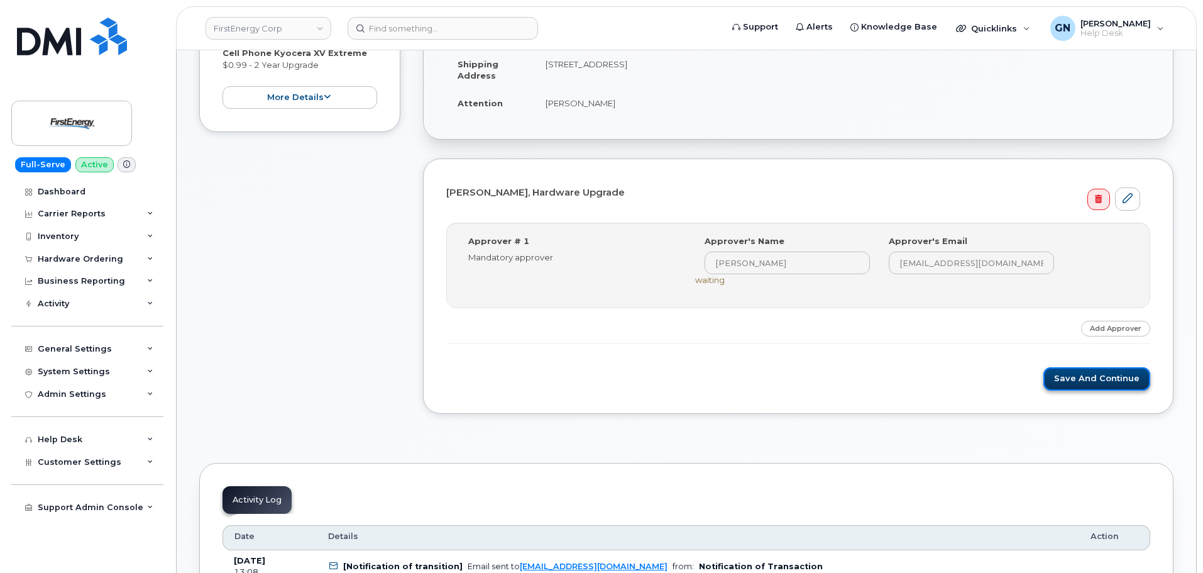
click at [1066, 382] on button "Save and Continue" at bounding box center [1096, 378] width 107 height 23
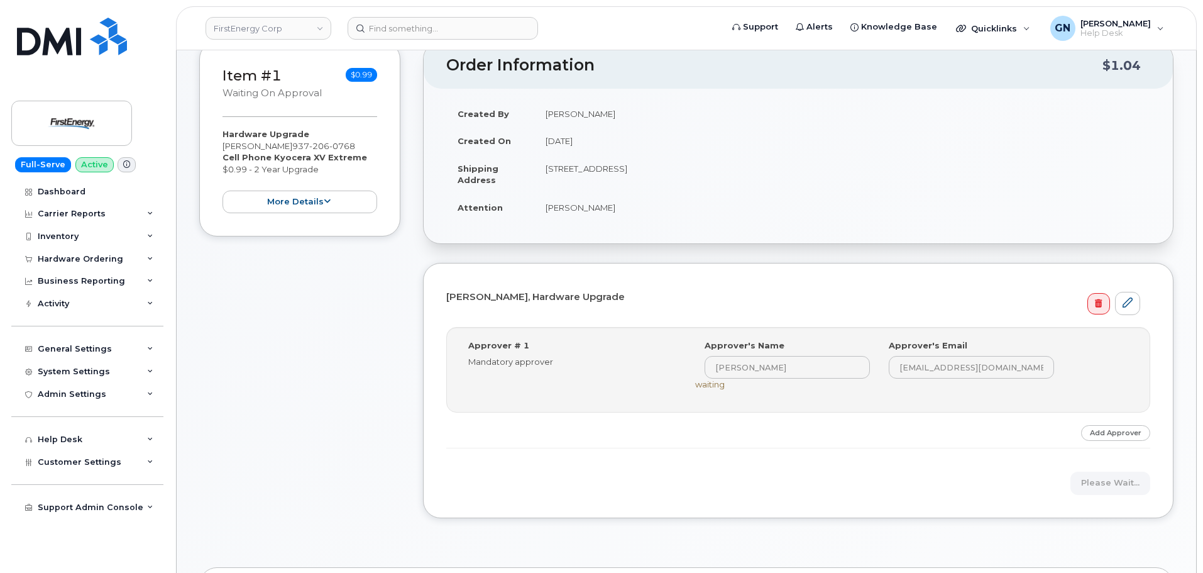
scroll to position [189, 0]
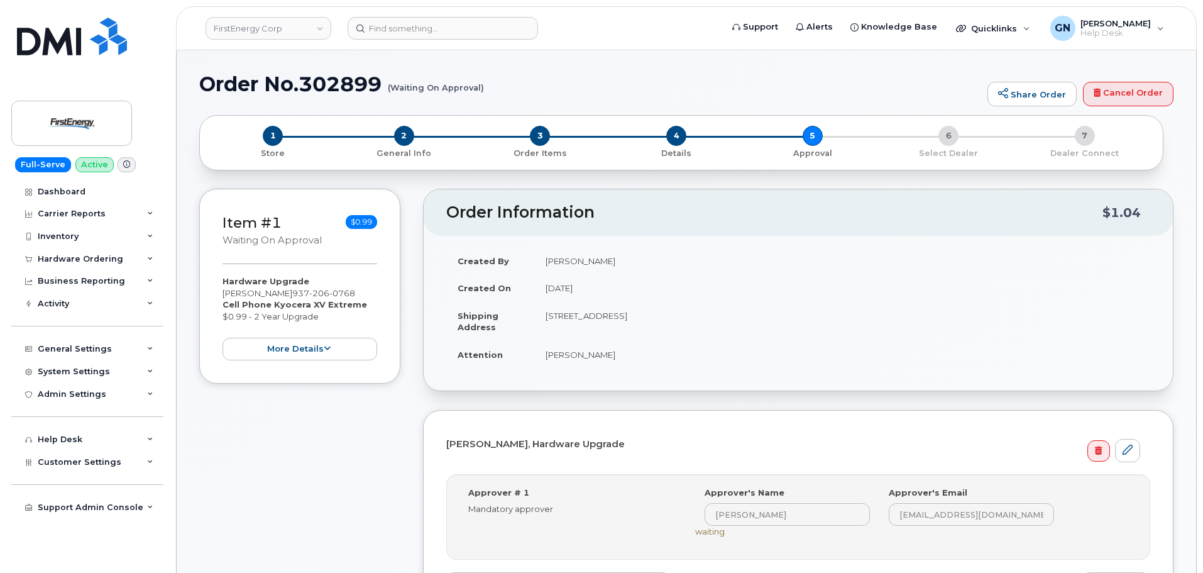
click at [239, 86] on h1 "Order No.302899 (Waiting On Approval)" at bounding box center [590, 84] width 782 height 22
drag, startPoint x: 239, startPoint y: 86, endPoint x: 316, endPoint y: 85, distance: 76.7
click at [316, 85] on h1 "Order No.302899 (Waiting On Approval)" at bounding box center [590, 84] width 782 height 22
copy h1 "Order No.302899"
